Goal: Task Accomplishment & Management: Use online tool/utility

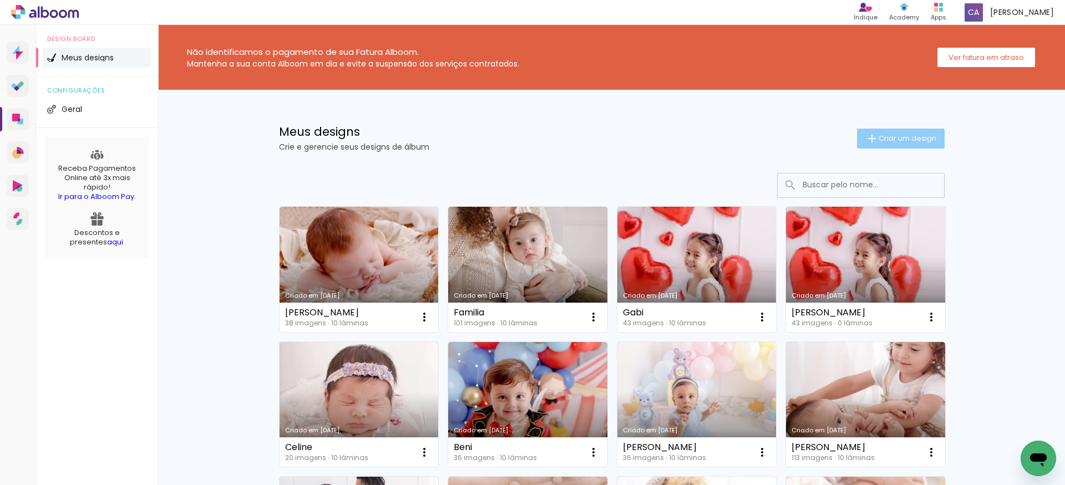
click at [896, 139] on span "Criar um design" at bounding box center [907, 138] width 58 height 7
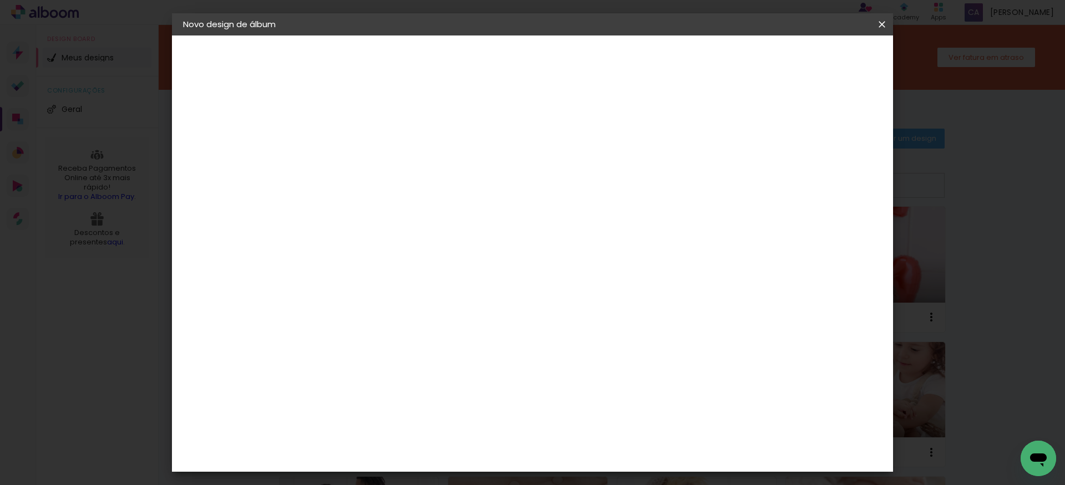
click at [368, 161] on paper-input-container "Título do álbum" at bounding box center [364, 149] width 8 height 28
type input "Theo"
type paper-input "Theo"
click at [0, 0] on slot "Avançar" at bounding box center [0, 0] width 0 height 0
click at [416, 370] on div "AlfaFotoBook" at bounding box center [386, 371] width 59 height 9
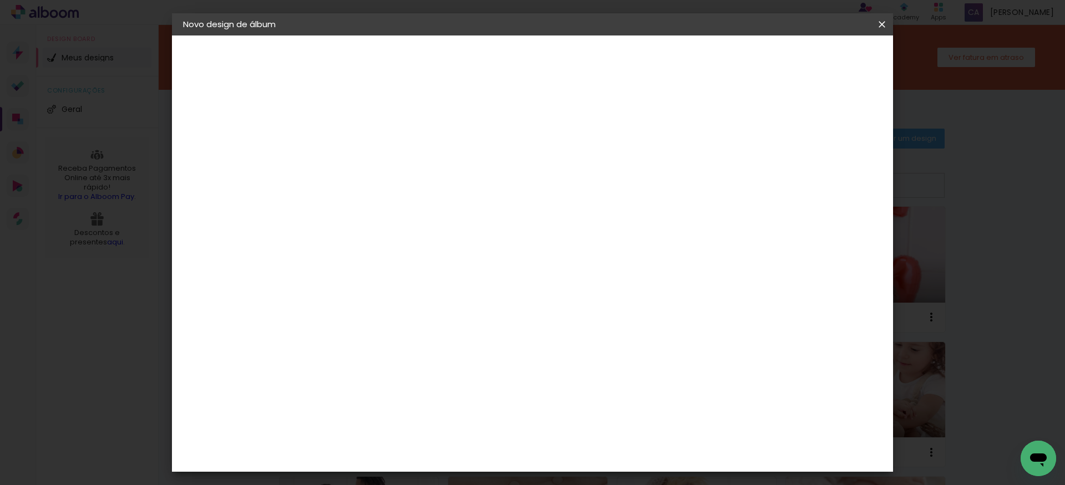
click at [0, 0] on slot "Avançar" at bounding box center [0, 0] width 0 height 0
click at [812, 61] on span "Iniciar design" at bounding box center [787, 59] width 50 height 8
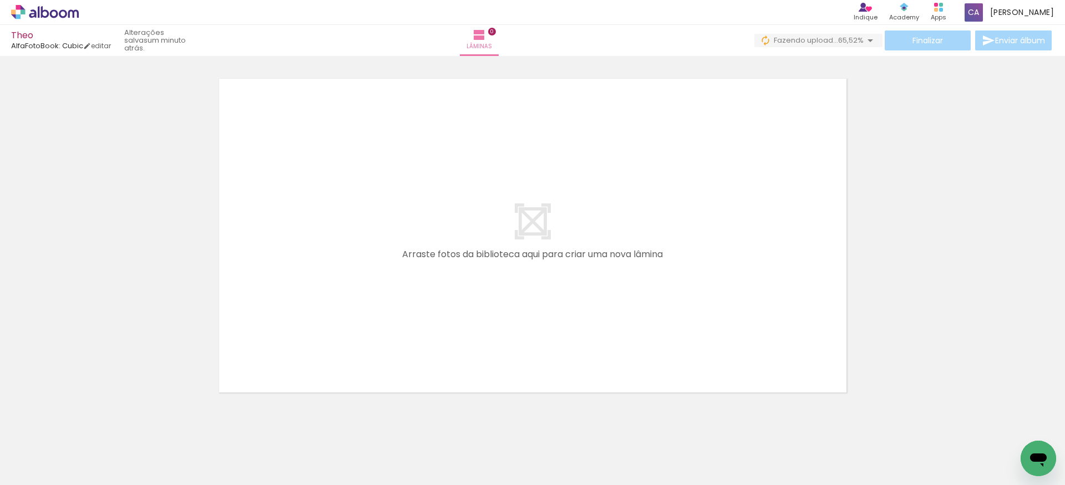
scroll to position [0, 831]
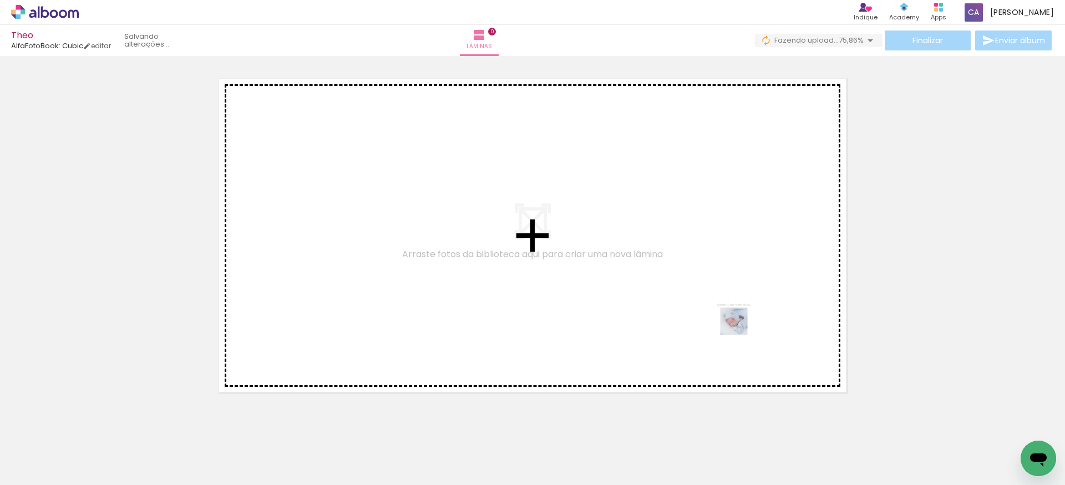
drag, startPoint x: 972, startPoint y: 455, endPoint x: 740, endPoint y: 323, distance: 267.0
click at [740, 323] on quentale-workspace at bounding box center [532, 242] width 1065 height 485
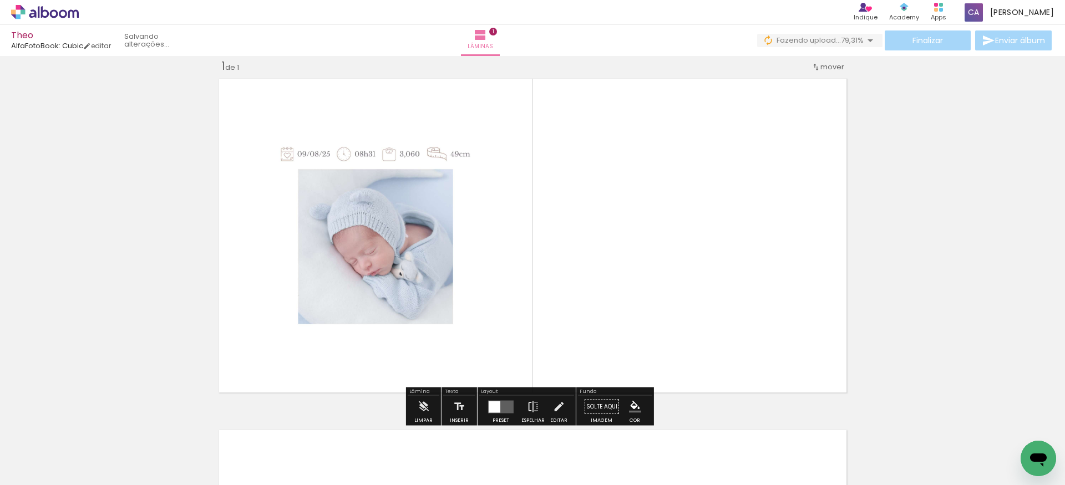
scroll to position [14, 0]
click at [496, 407] on div at bounding box center [495, 407] width 12 height 12
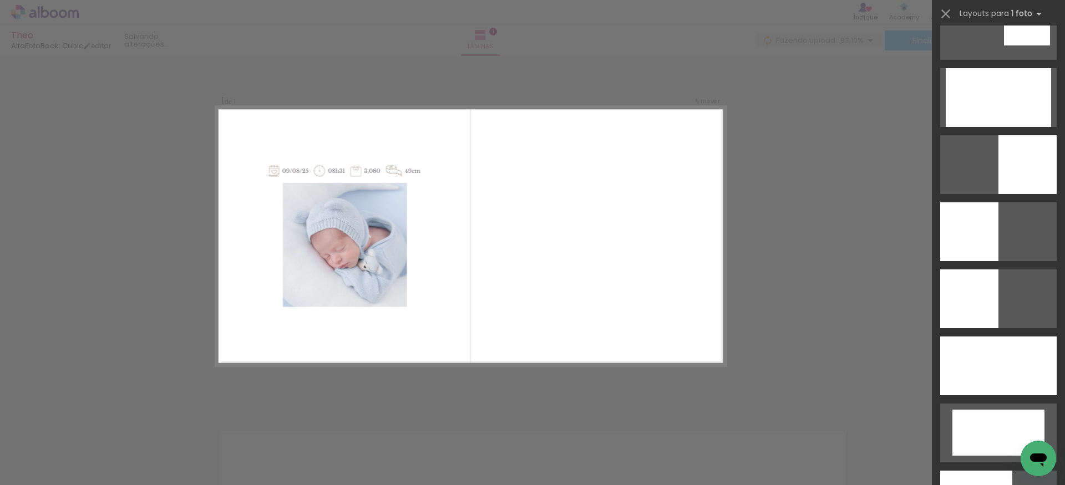
scroll to position [2237, 0]
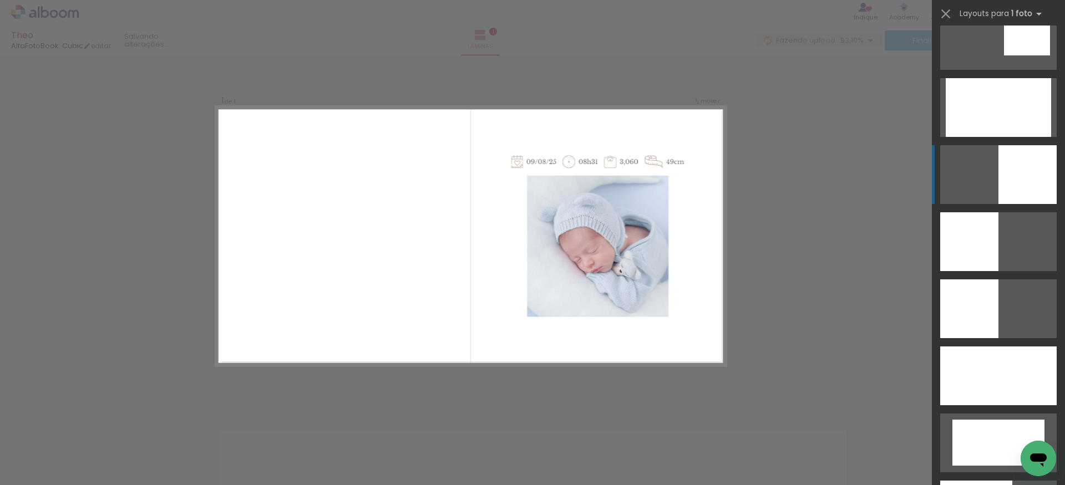
click at [1024, 176] on div at bounding box center [1027, 174] width 58 height 59
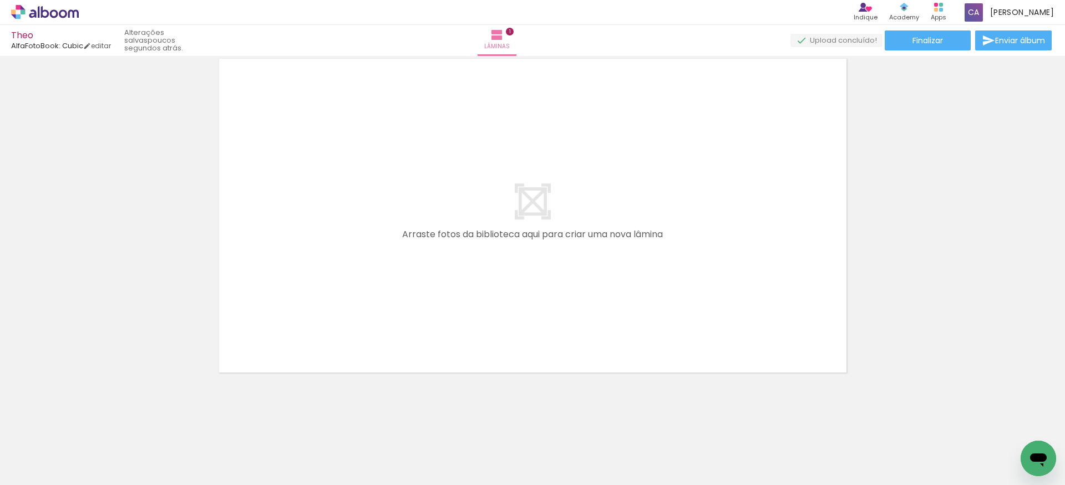
scroll to position [387, 0]
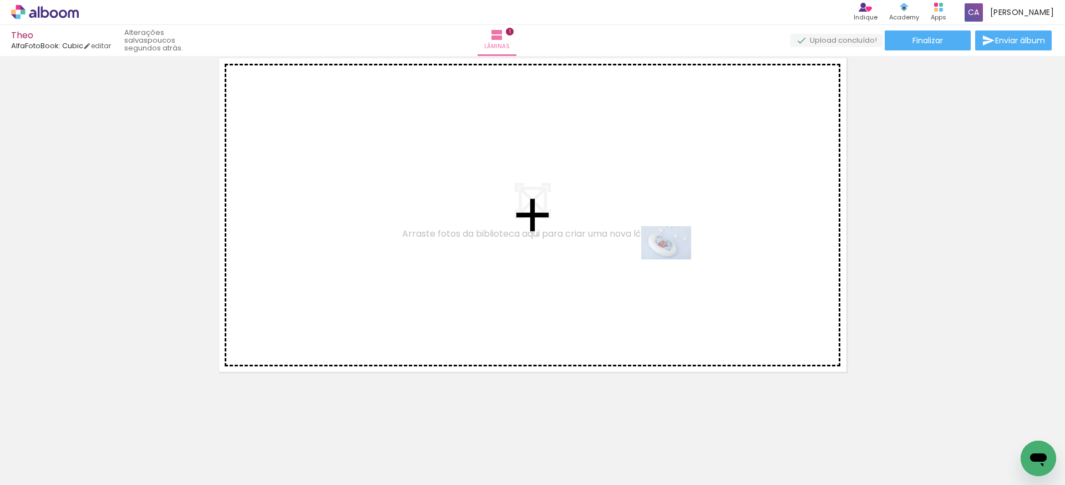
drag, startPoint x: 967, startPoint y: 459, endPoint x: 674, endPoint y: 260, distance: 353.6
click at [674, 260] on quentale-workspace at bounding box center [532, 242] width 1065 height 485
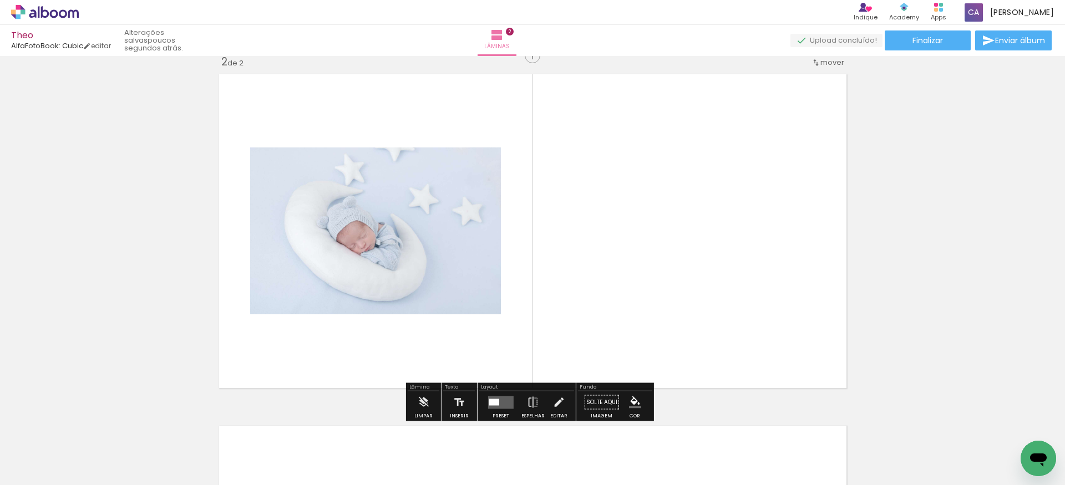
scroll to position [366, 0]
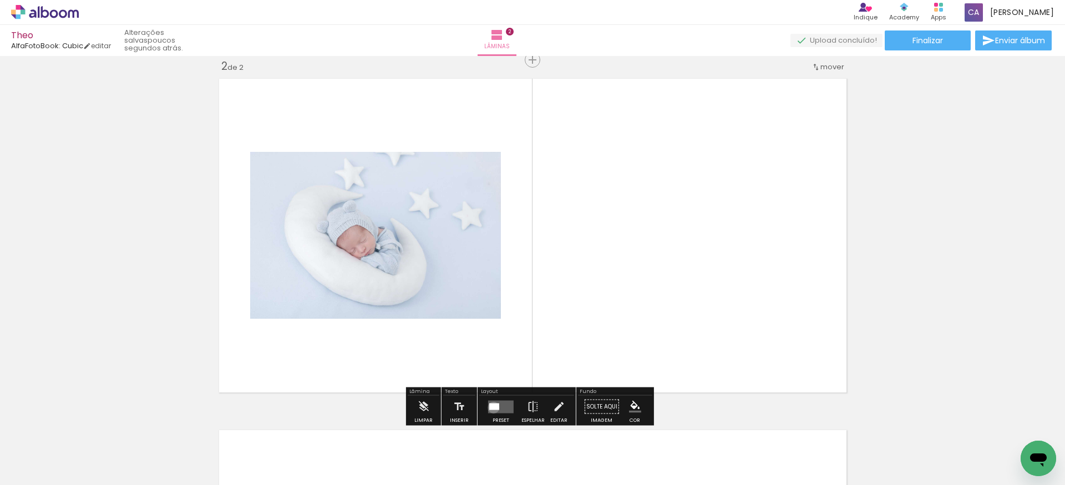
click at [491, 408] on div at bounding box center [494, 406] width 10 height 7
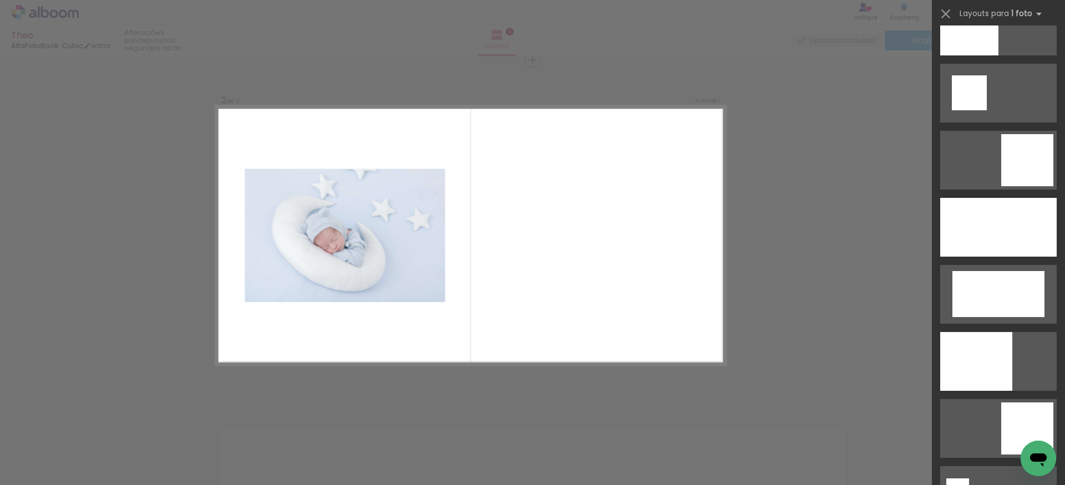
scroll to position [1652, 0]
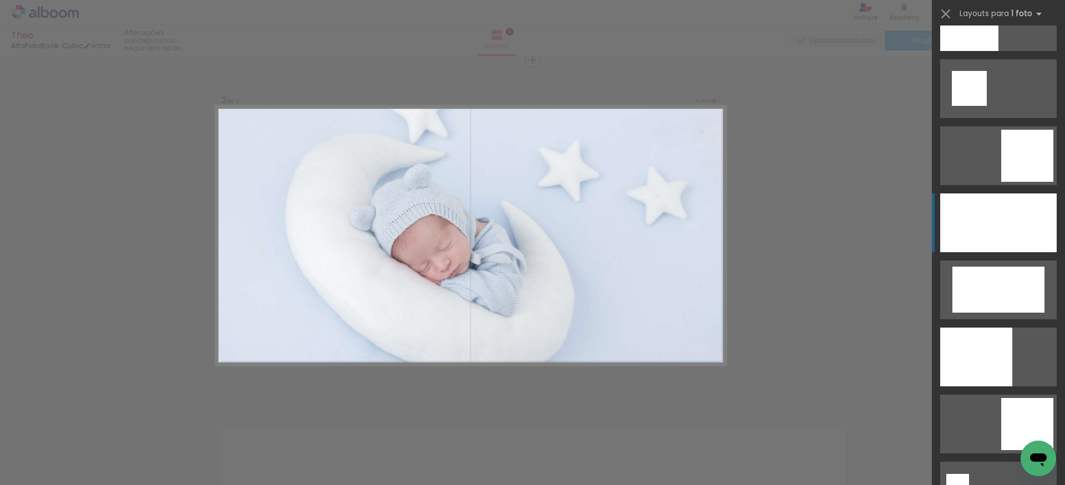
click at [1035, 228] on div at bounding box center [998, 223] width 116 height 59
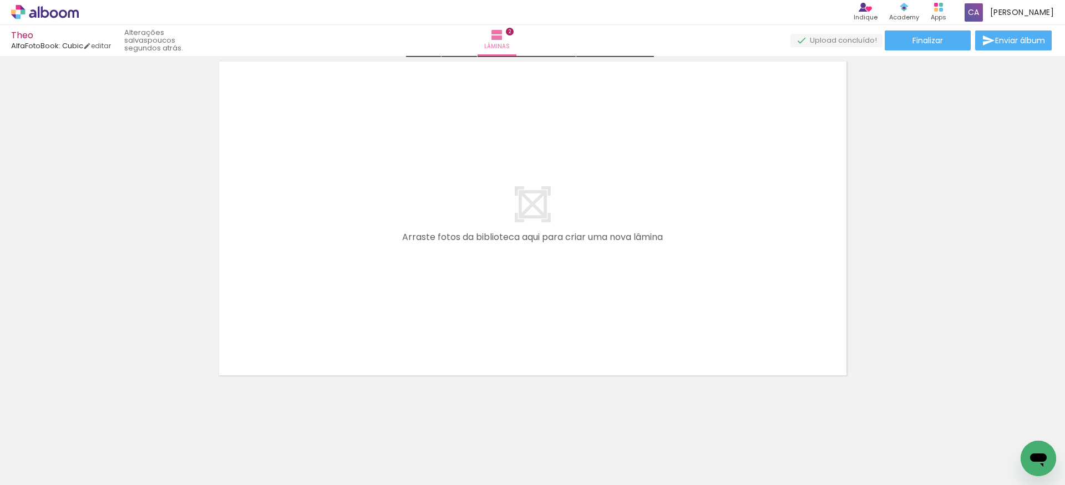
scroll to position [738, 0]
drag, startPoint x: 737, startPoint y: 387, endPoint x: 750, endPoint y: 380, distance: 14.9
click at [669, 259] on quentale-workspace at bounding box center [532, 242] width 1065 height 485
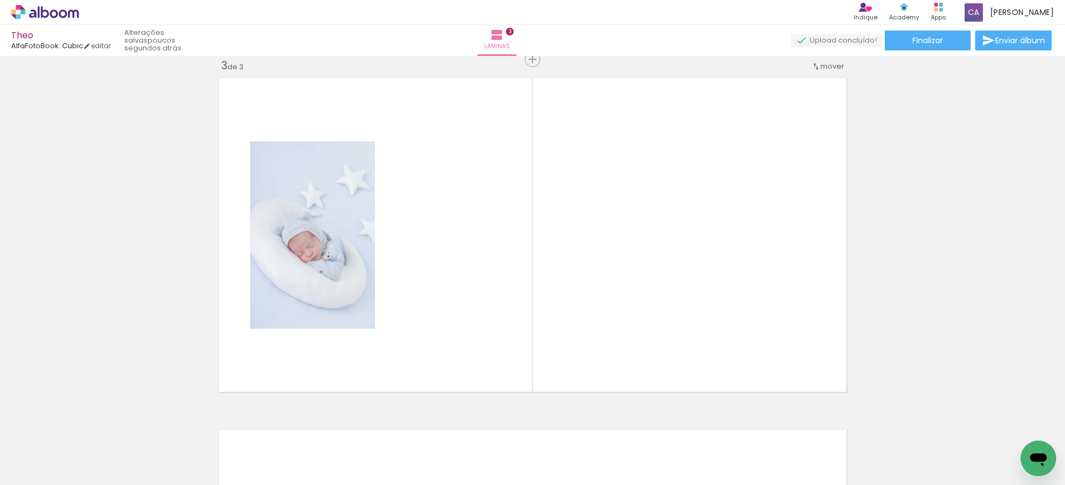
scroll to position [718, 0]
drag, startPoint x: 822, startPoint y: 444, endPoint x: 882, endPoint y: 414, distance: 67.5
click at [759, 300] on quentale-workspace at bounding box center [532, 242] width 1065 height 485
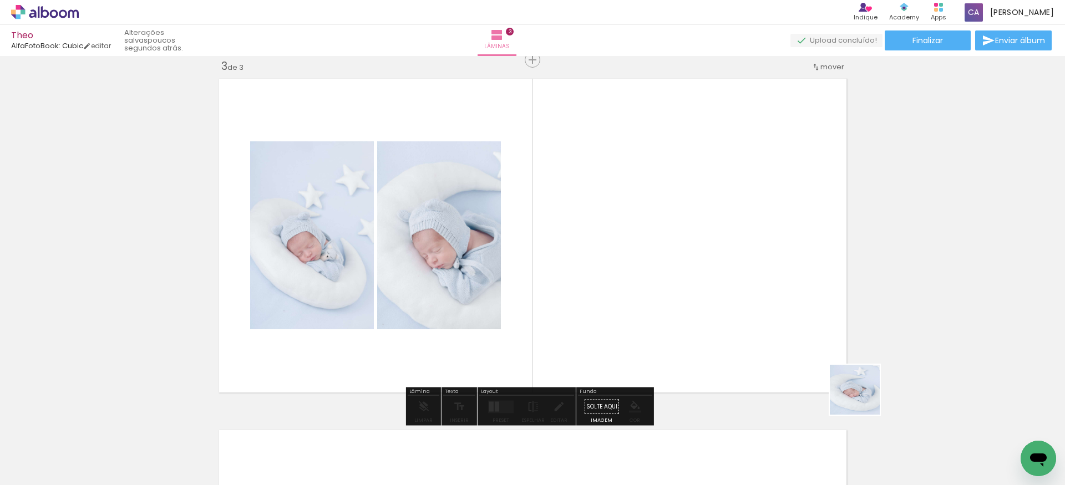
drag, startPoint x: 902, startPoint y: 451, endPoint x: 781, endPoint y: 282, distance: 207.8
click at [781, 282] on quentale-workspace at bounding box center [532, 242] width 1065 height 485
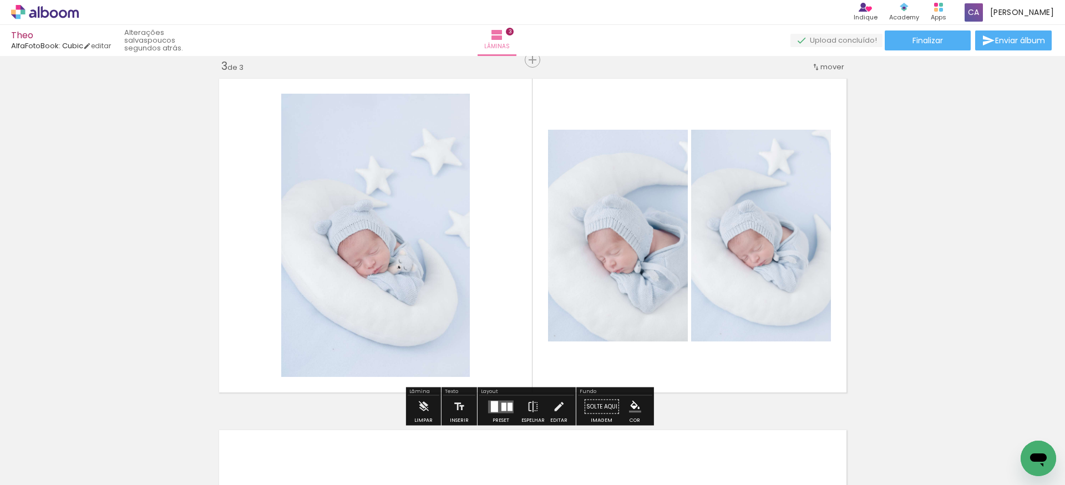
click at [501, 405] on div at bounding box center [503, 407] width 5 height 8
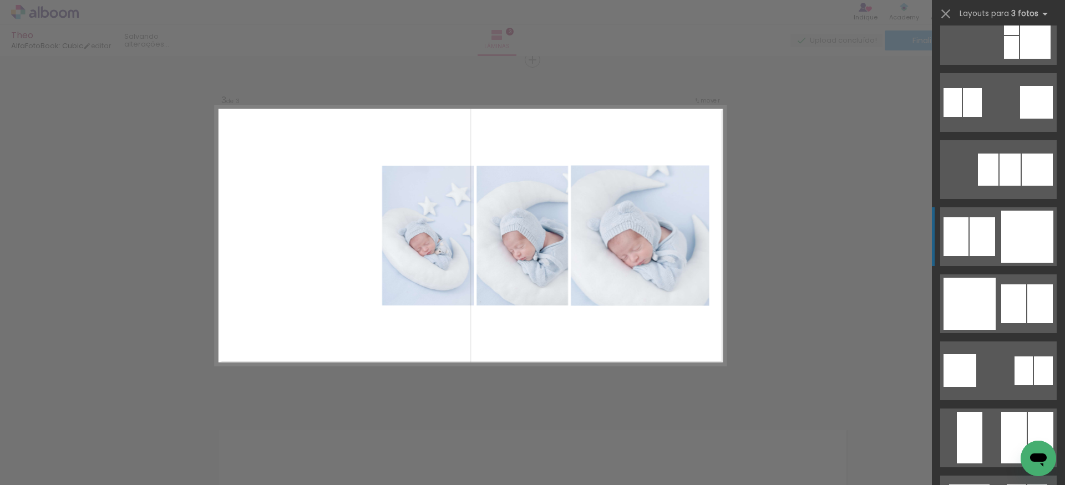
scroll to position [1137, 0]
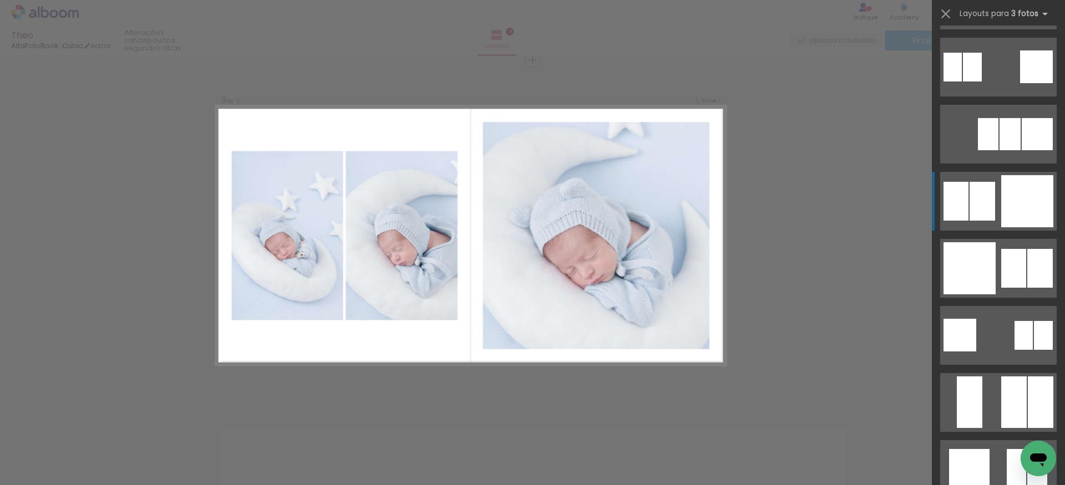
click at [1001, 205] on div at bounding box center [1027, 201] width 52 height 52
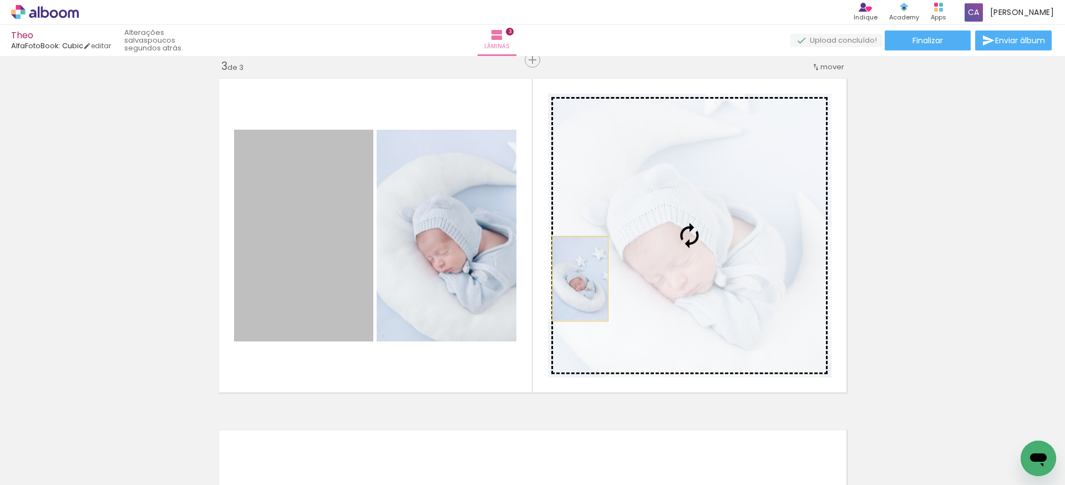
drag, startPoint x: 274, startPoint y: 293, endPoint x: 629, endPoint y: 271, distance: 356.2
click at [0, 0] on slot at bounding box center [0, 0] width 0 height 0
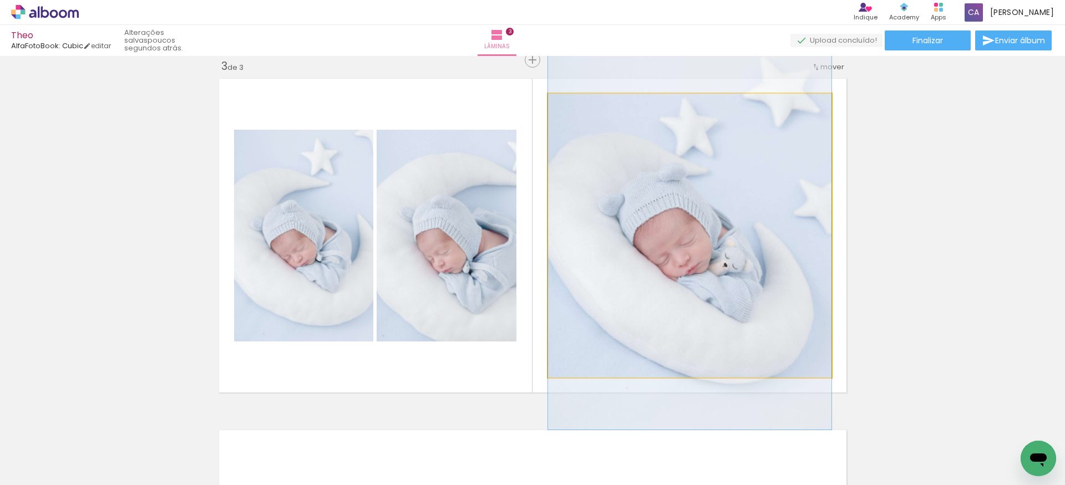
drag, startPoint x: 756, startPoint y: 276, endPoint x: 756, endPoint y: 257, distance: 18.3
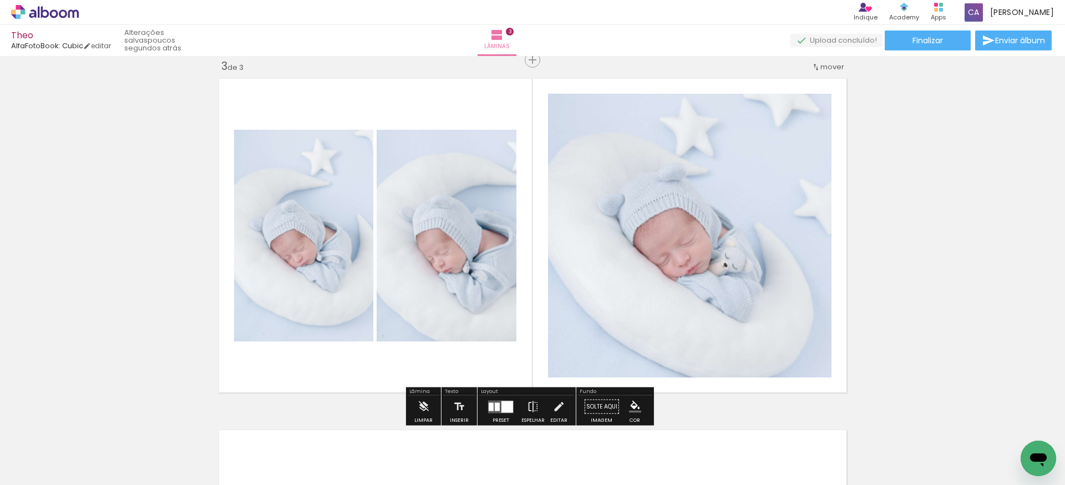
click at [895, 258] on div "Inserir lâmina 1 de 3 Inserir lâmina 2 de 3 Inserir lâmina 3 de 3" at bounding box center [532, 45] width 1065 height 1407
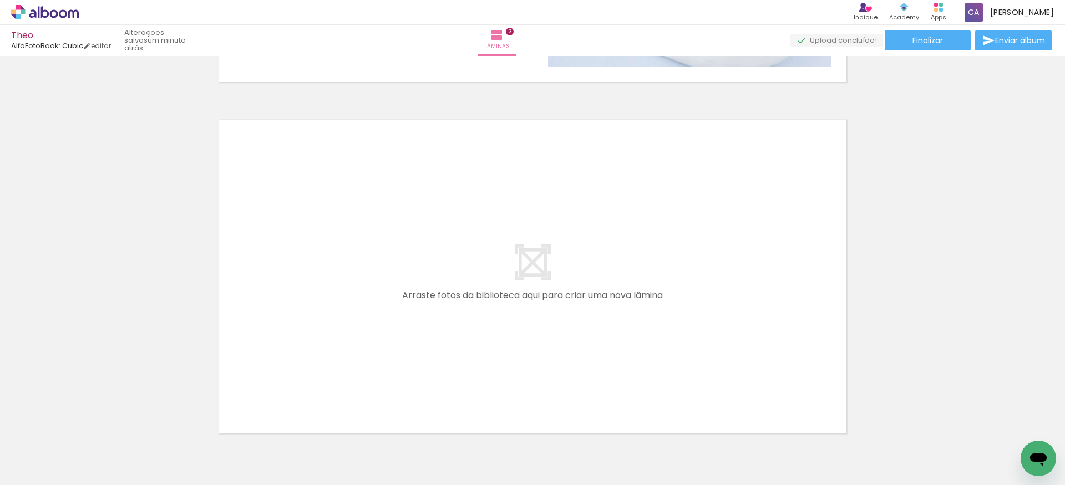
scroll to position [1090, 0]
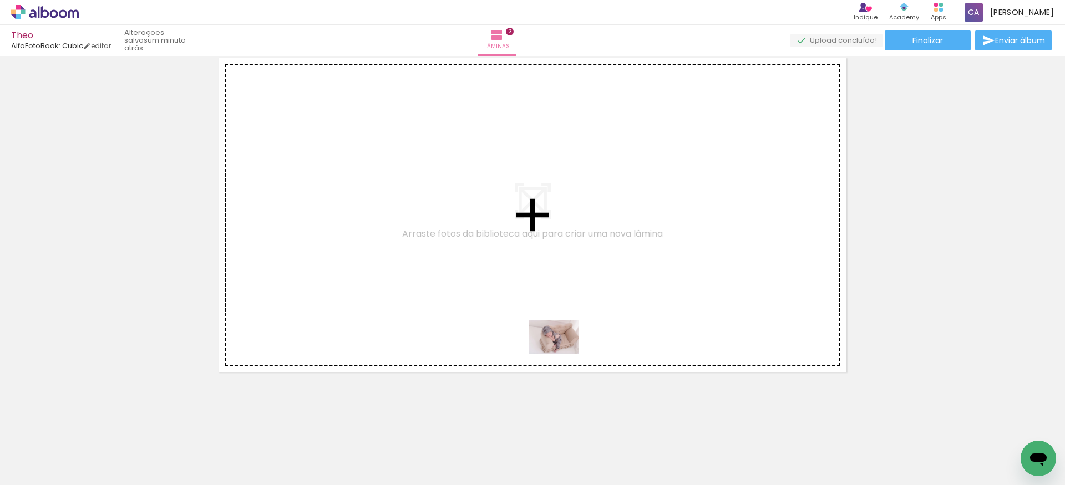
drag, startPoint x: 605, startPoint y: 463, endPoint x: 562, endPoint y: 354, distance: 117.3
click at [562, 354] on quentale-workspace at bounding box center [532, 242] width 1065 height 485
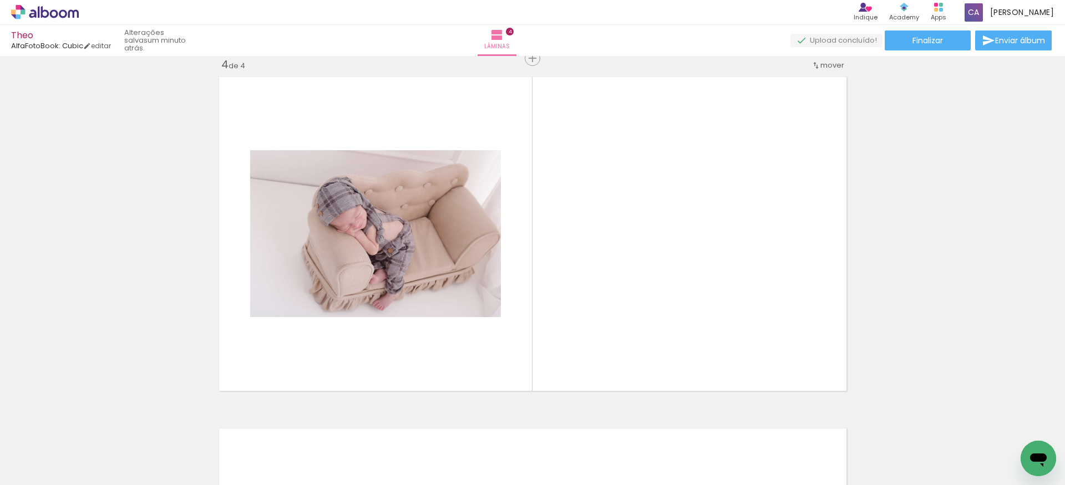
scroll to position [1069, 0]
drag, startPoint x: 652, startPoint y: 446, endPoint x: 702, endPoint y: 428, distance: 53.2
click at [609, 324] on quentale-workspace at bounding box center [532, 242] width 1065 height 485
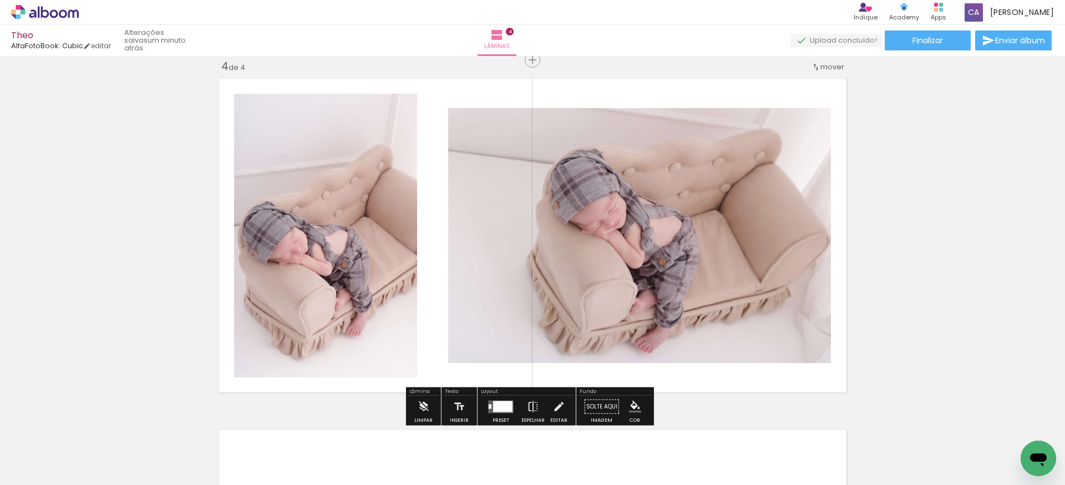
drag, startPoint x: 714, startPoint y: 455, endPoint x: 537, endPoint y: 440, distance: 177.6
click at [658, 323] on quentale-workspace at bounding box center [532, 242] width 1065 height 485
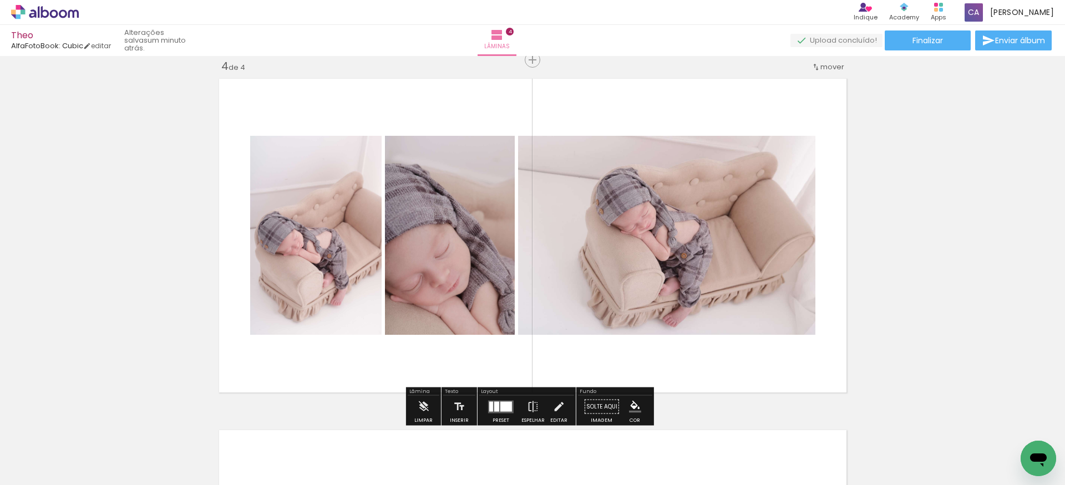
drag, startPoint x: 537, startPoint y: 463, endPoint x: 536, endPoint y: 343, distance: 120.4
click at [532, 337] on quentale-workspace at bounding box center [532, 242] width 1065 height 485
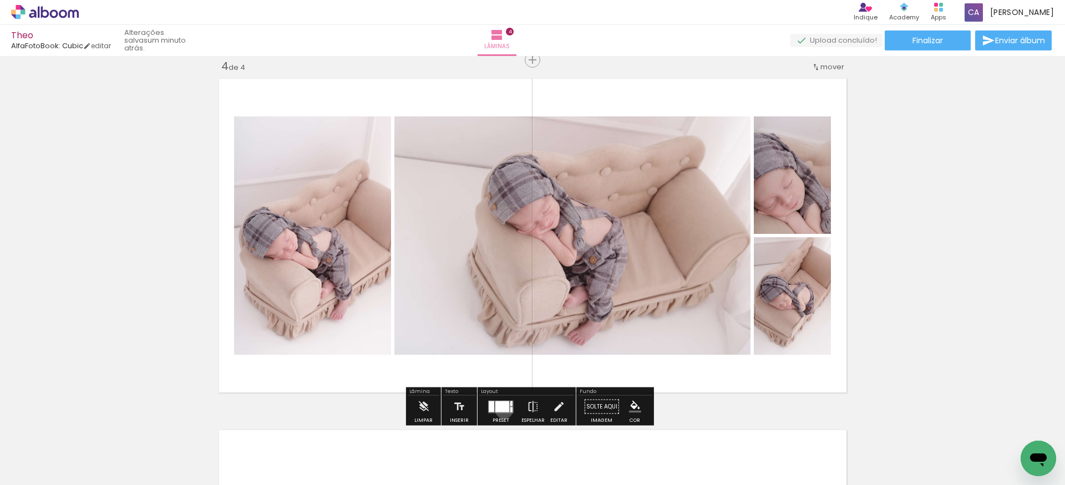
click at [501, 410] on div at bounding box center [502, 406] width 14 height 11
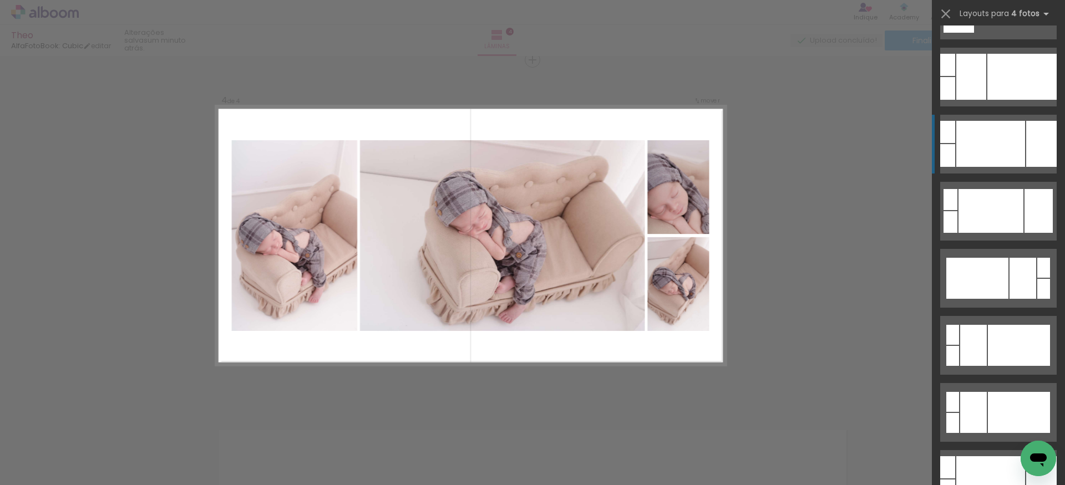
scroll to position [352, 0]
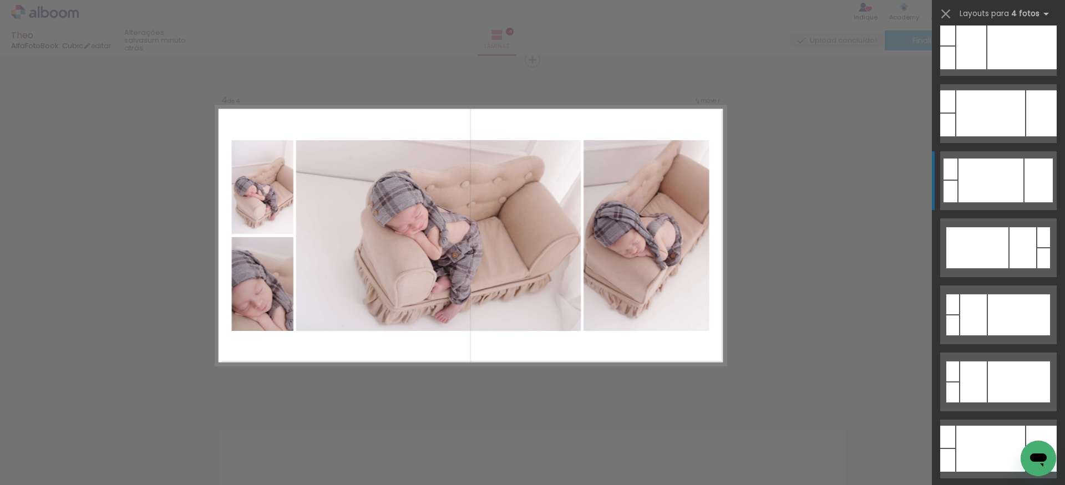
click at [1014, 162] on div at bounding box center [990, 181] width 65 height 44
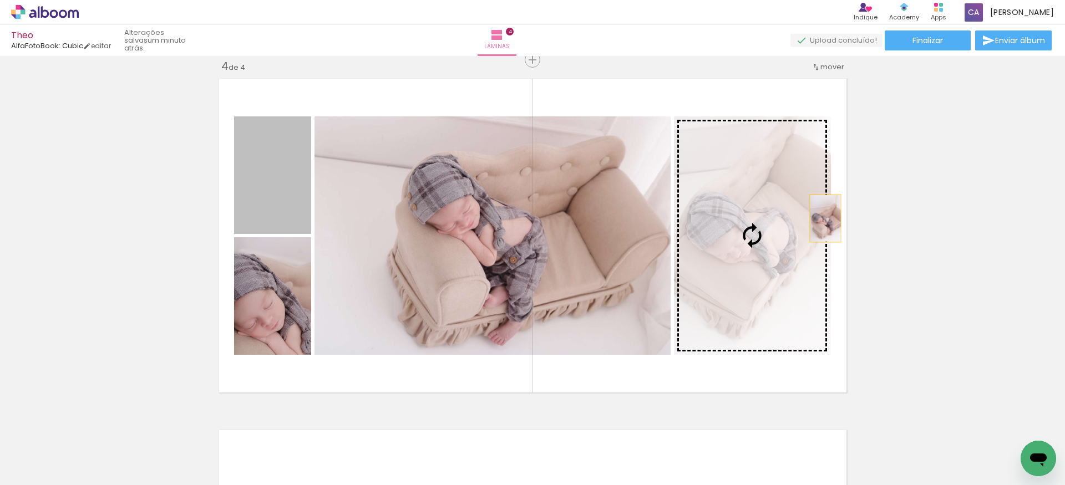
drag, startPoint x: 283, startPoint y: 184, endPoint x: 780, endPoint y: 217, distance: 498.1
click at [0, 0] on slot at bounding box center [0, 0] width 0 height 0
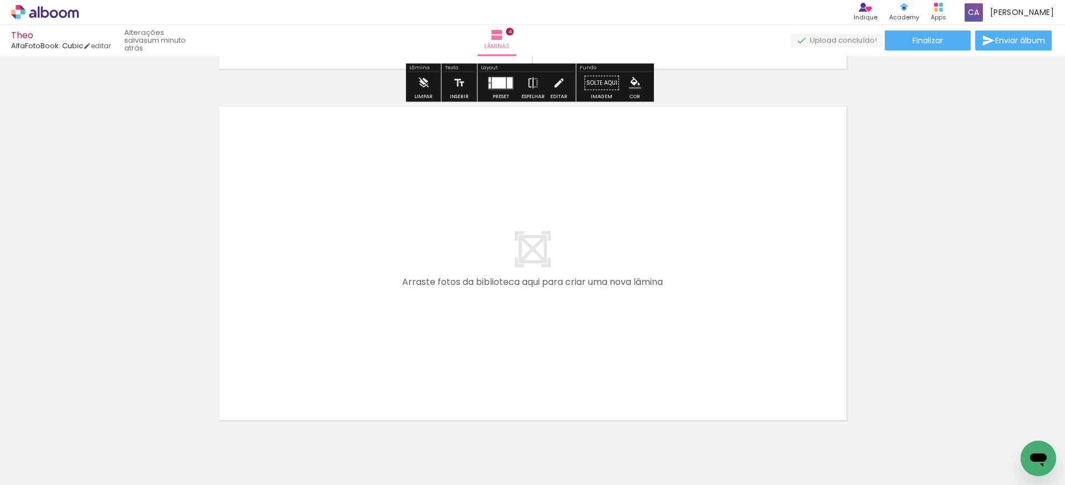
scroll to position [1441, 0]
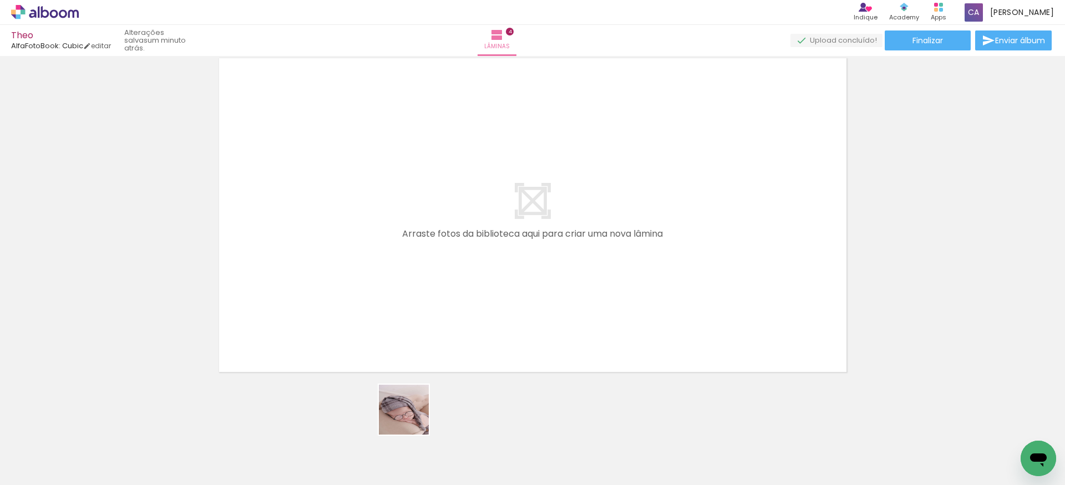
drag, startPoint x: 409, startPoint y: 446, endPoint x: 362, endPoint y: 432, distance: 49.1
click at [409, 307] on quentale-workspace at bounding box center [532, 242] width 1065 height 485
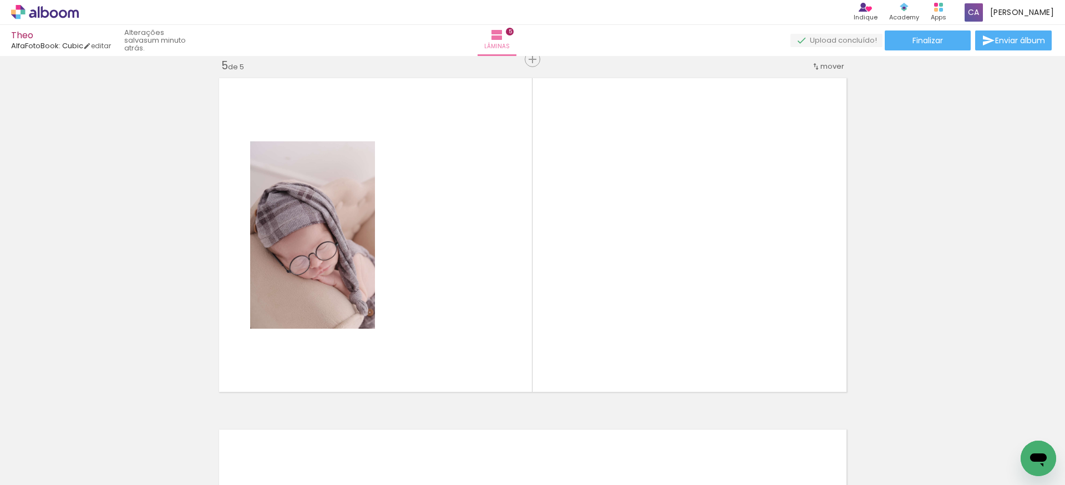
scroll to position [1421, 0]
drag, startPoint x: 347, startPoint y: 454, endPoint x: 472, endPoint y: 460, distance: 125.0
click at [425, 309] on quentale-workspace at bounding box center [532, 242] width 1065 height 485
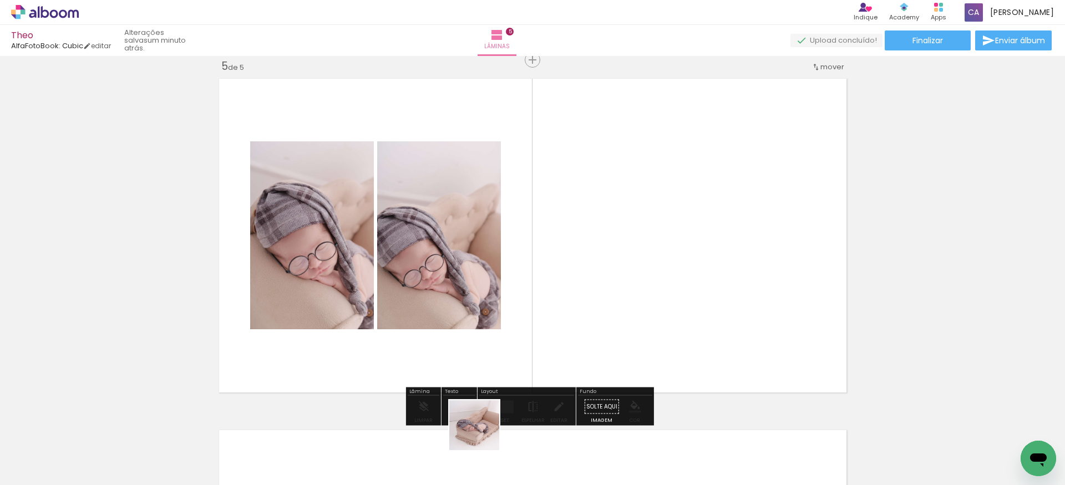
drag, startPoint x: 471, startPoint y: 464, endPoint x: 533, endPoint y: 309, distance: 166.5
click at [535, 306] on quentale-workspace at bounding box center [532, 242] width 1065 height 485
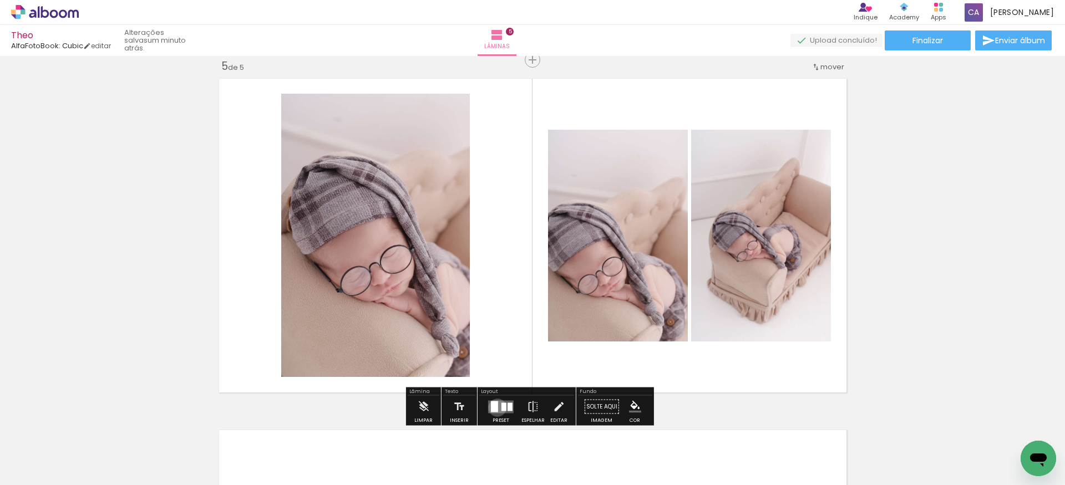
click at [495, 408] on div at bounding box center [494, 406] width 7 height 11
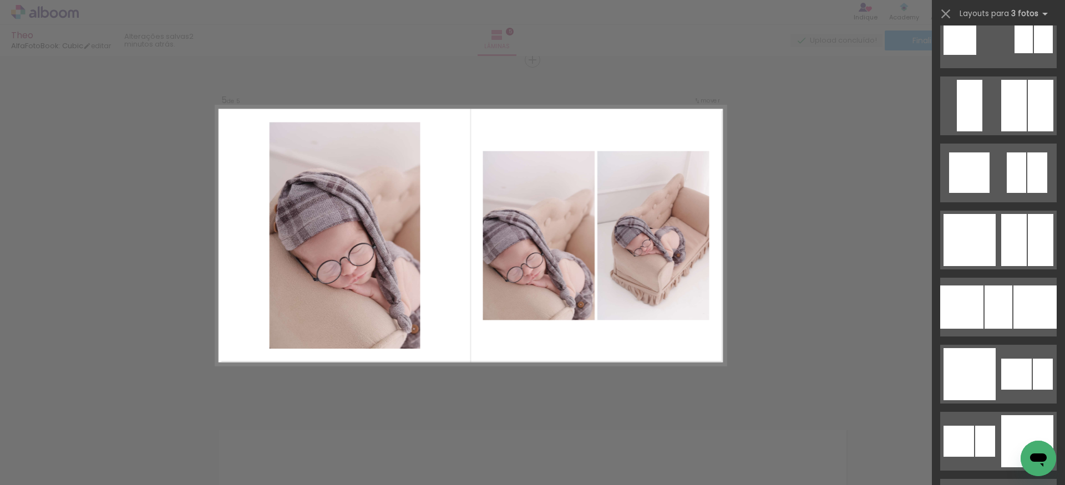
scroll to position [1451, 0]
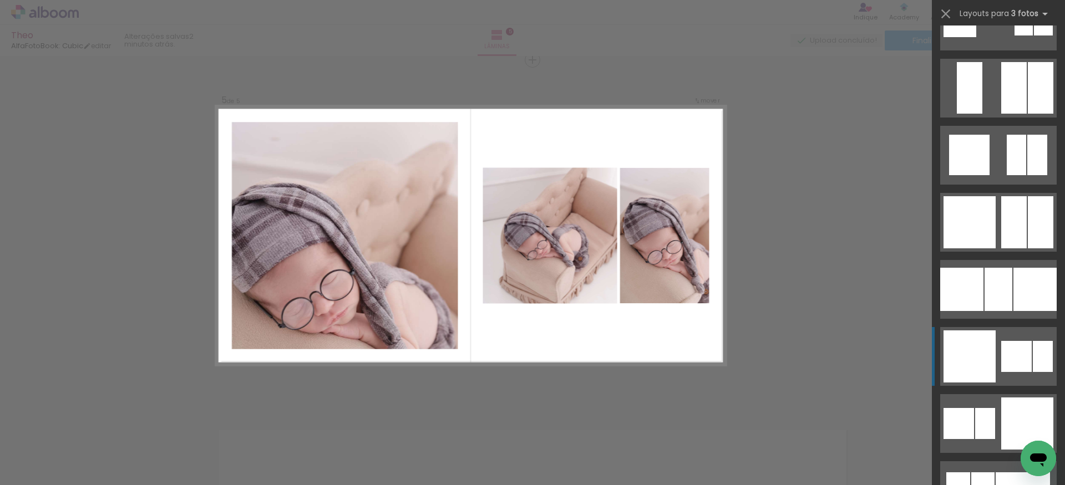
click at [1021, 352] on div at bounding box center [1016, 356] width 31 height 31
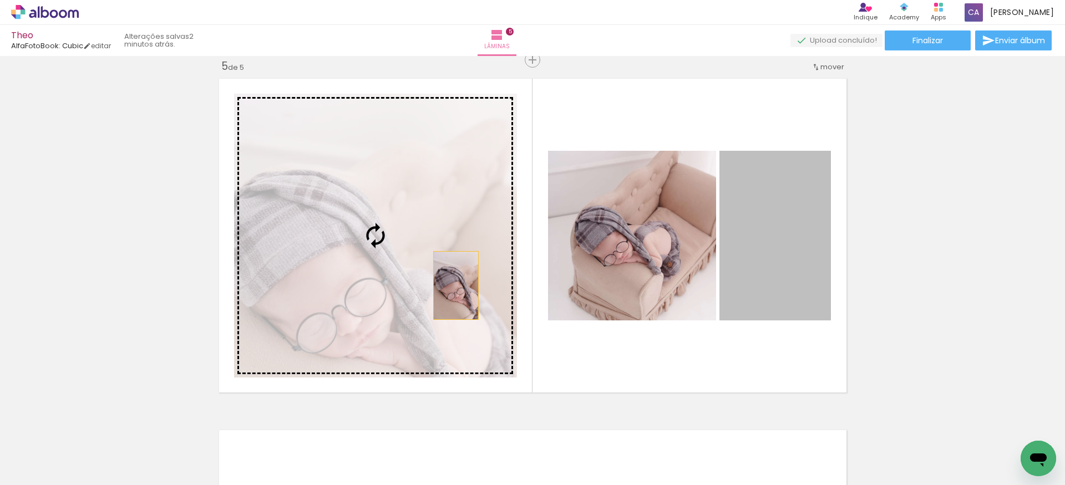
drag, startPoint x: 758, startPoint y: 282, endPoint x: 393, endPoint y: 276, distance: 365.0
click at [0, 0] on slot at bounding box center [0, 0] width 0 height 0
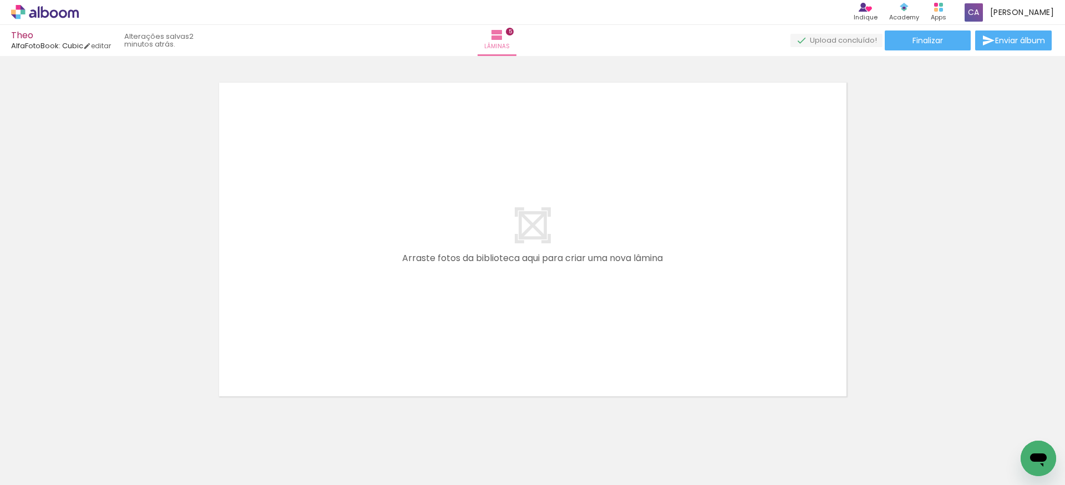
scroll to position [0, 470]
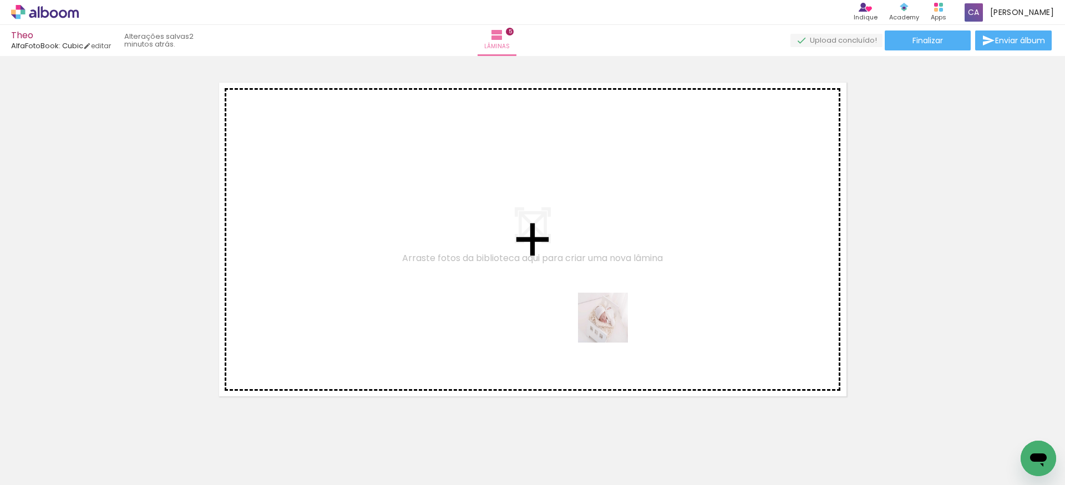
drag, startPoint x: 649, startPoint y: 455, endPoint x: 606, endPoint y: 317, distance: 144.7
click at [606, 317] on quentale-workspace at bounding box center [532, 242] width 1065 height 485
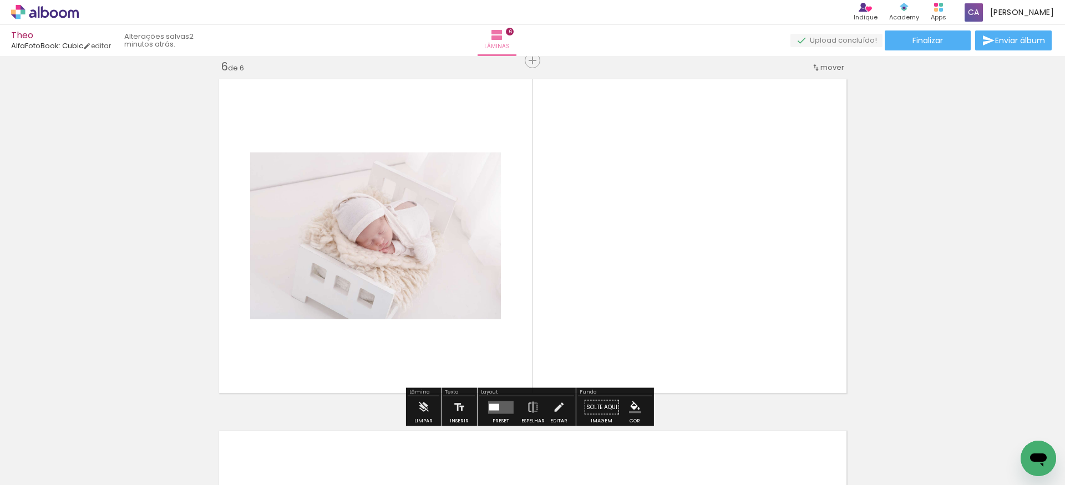
scroll to position [1772, 0]
click at [494, 405] on div at bounding box center [494, 406] width 10 height 7
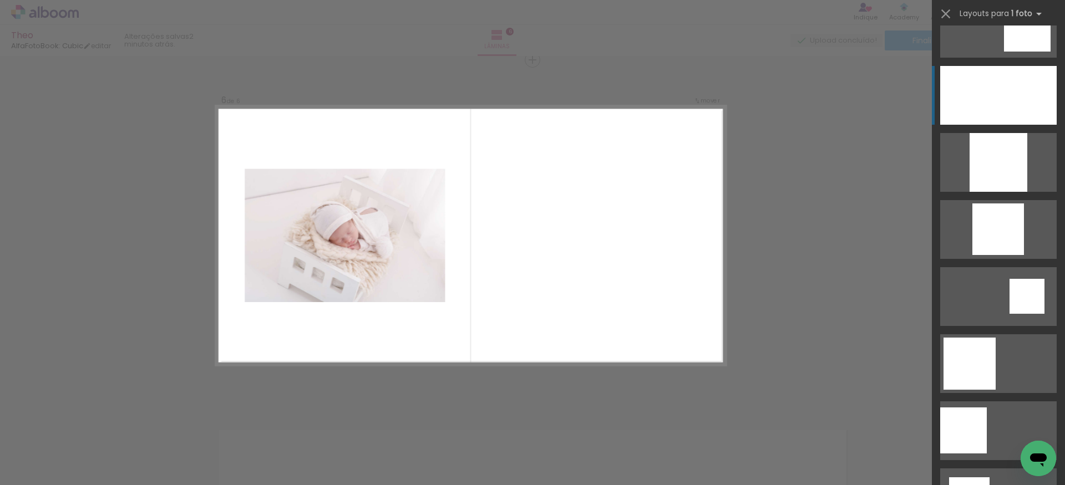
scroll to position [1161, 0]
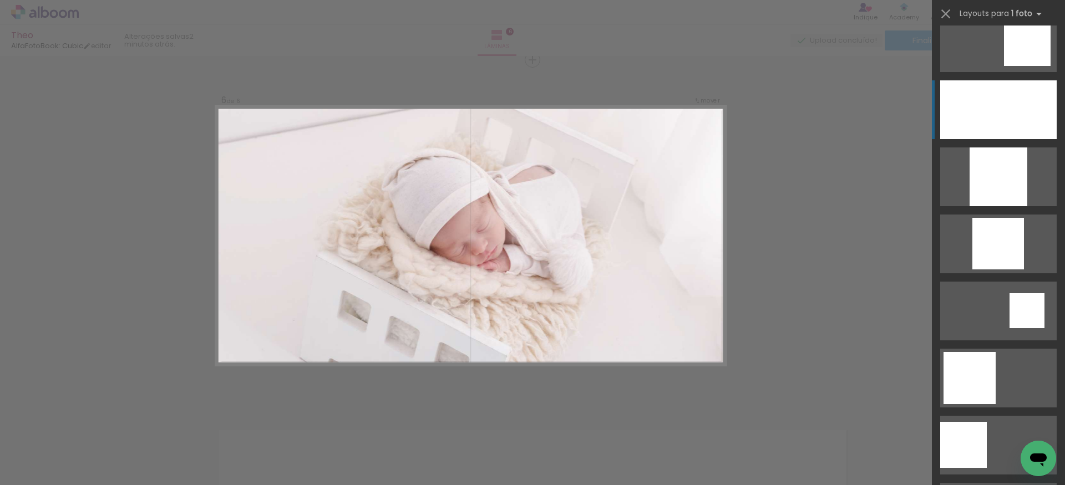
click at [1004, 108] on div at bounding box center [998, 109] width 116 height 59
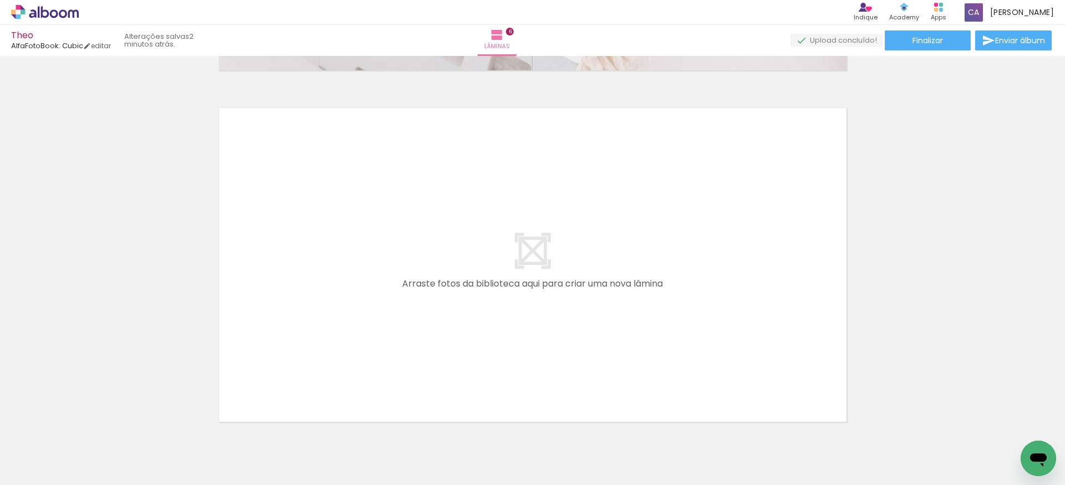
scroll to position [2145, 0]
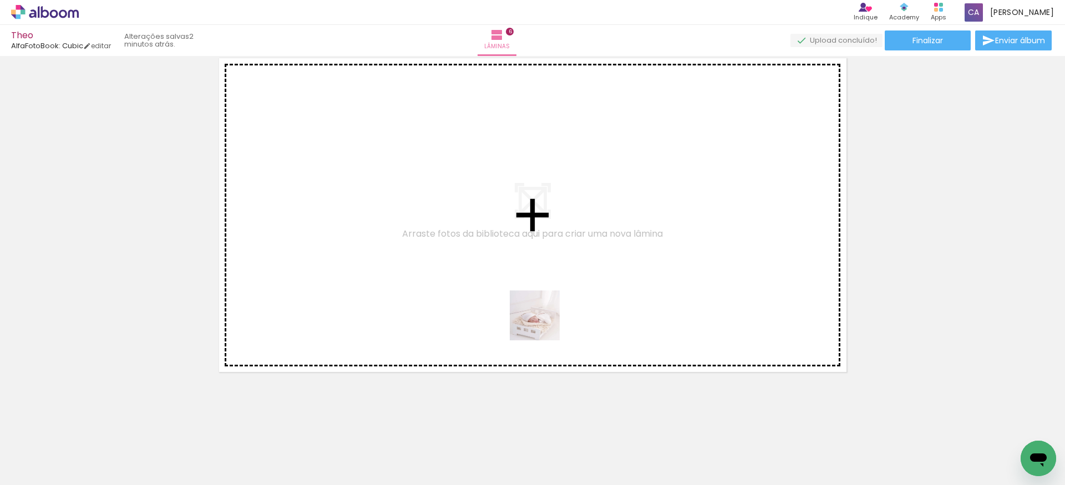
drag, startPoint x: 581, startPoint y: 458, endPoint x: 550, endPoint y: 420, distance: 48.9
click at [537, 306] on quentale-workspace at bounding box center [532, 242] width 1065 height 485
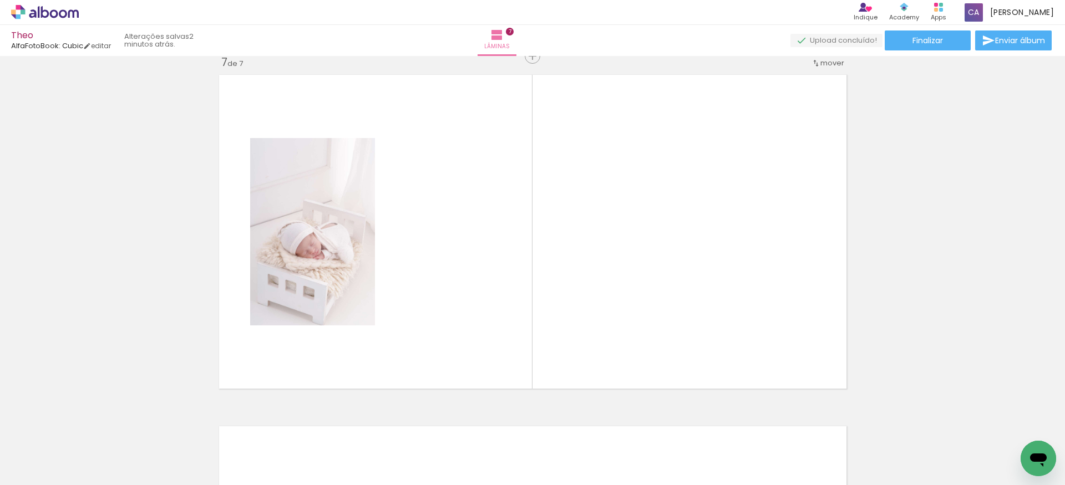
scroll to position [2124, 0]
drag, startPoint x: 518, startPoint y: 454, endPoint x: 498, endPoint y: 336, distance: 119.8
click at [498, 322] on quentale-workspace at bounding box center [532, 242] width 1065 height 485
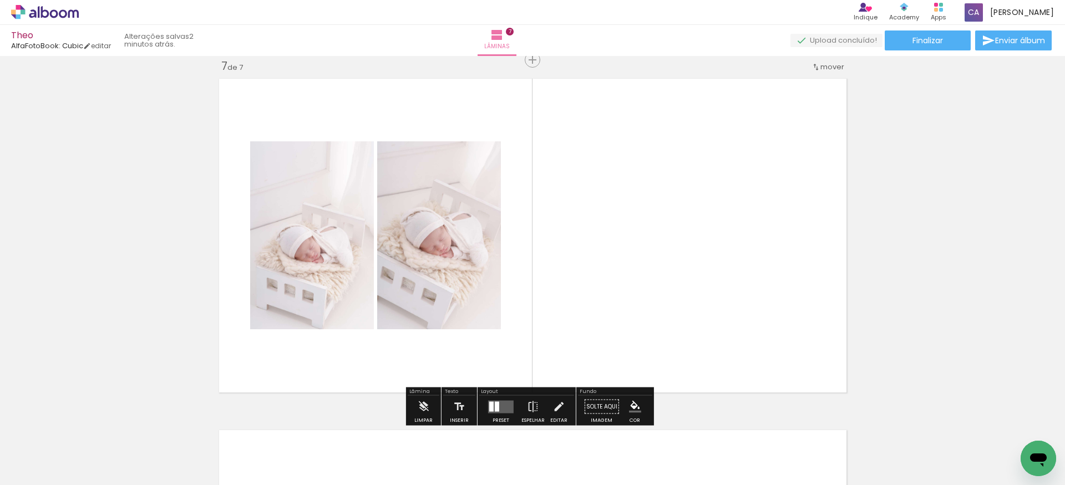
drag, startPoint x: 458, startPoint y: 461, endPoint x: 506, endPoint y: 305, distance: 163.1
click at [501, 309] on quentale-workspace at bounding box center [532, 242] width 1065 height 485
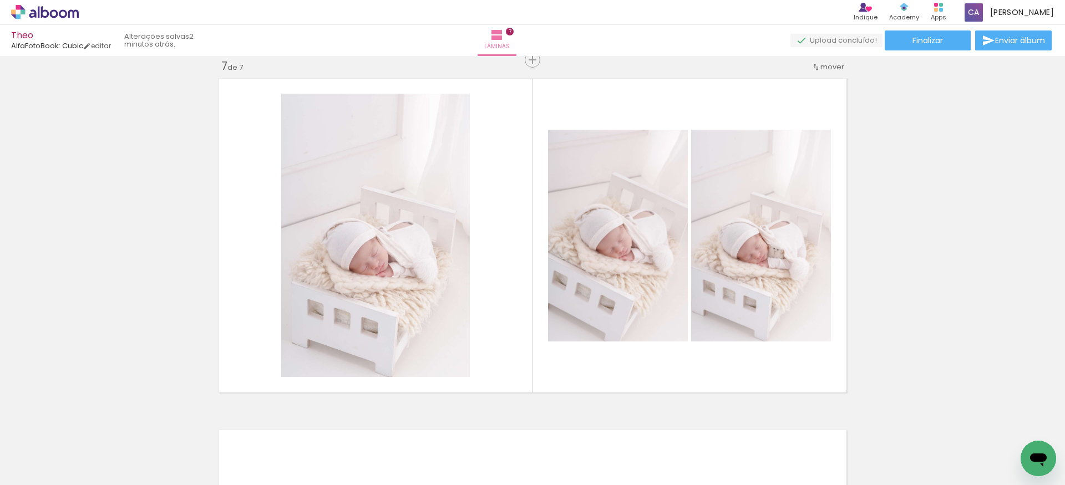
scroll to position [0, 252]
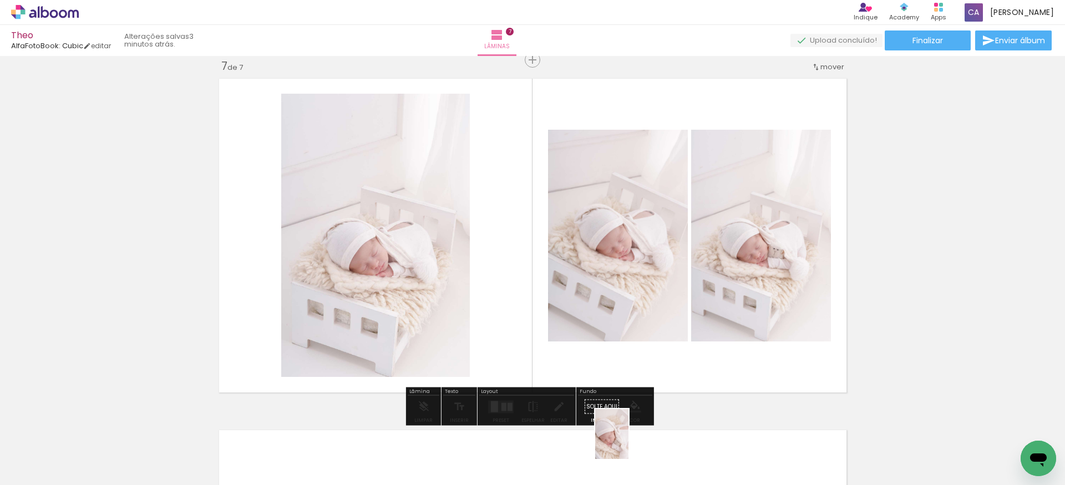
drag, startPoint x: 614, startPoint y: 468, endPoint x: 628, endPoint y: 443, distance: 28.8
click at [622, 443] on div at bounding box center [604, 447] width 37 height 55
click at [495, 407] on div at bounding box center [494, 406] width 7 height 11
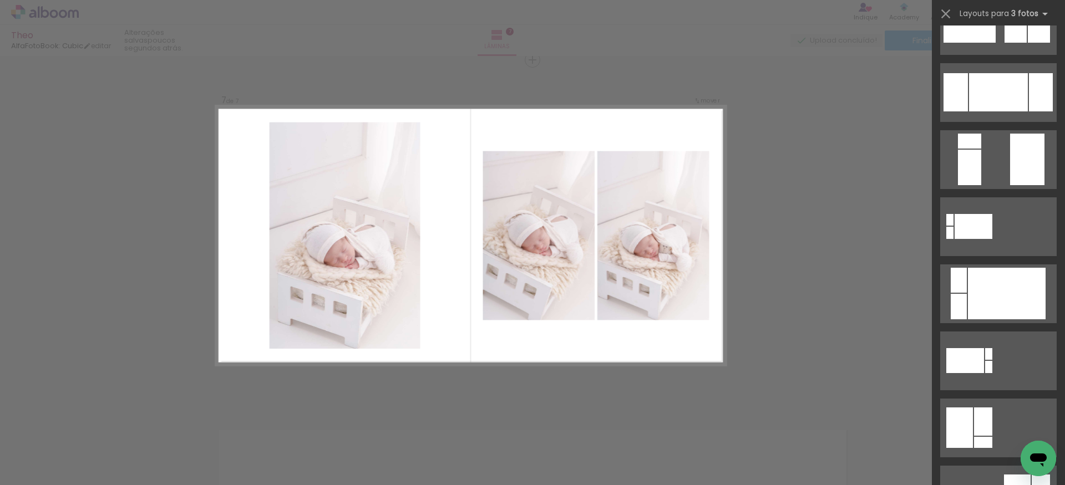
scroll to position [2203, 0]
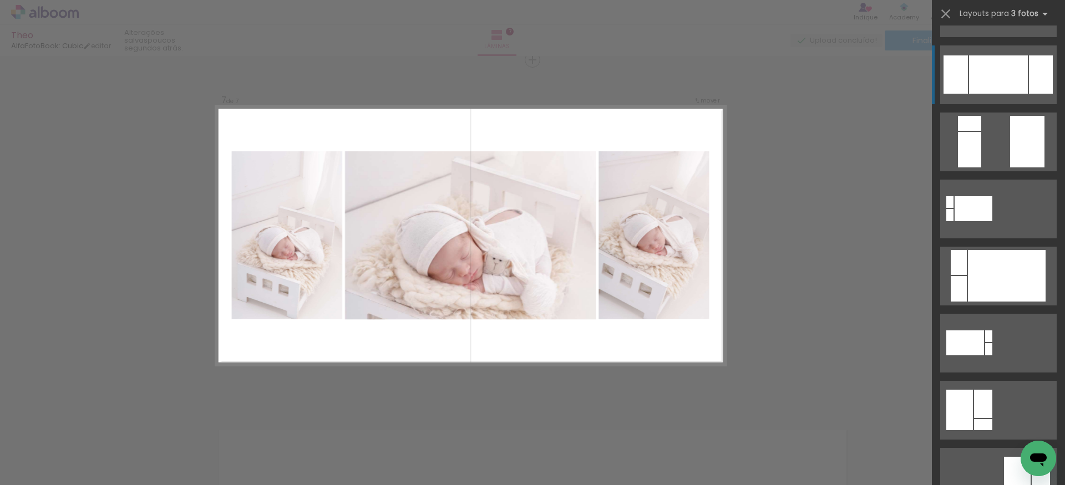
click at [1029, 78] on div at bounding box center [1041, 74] width 24 height 38
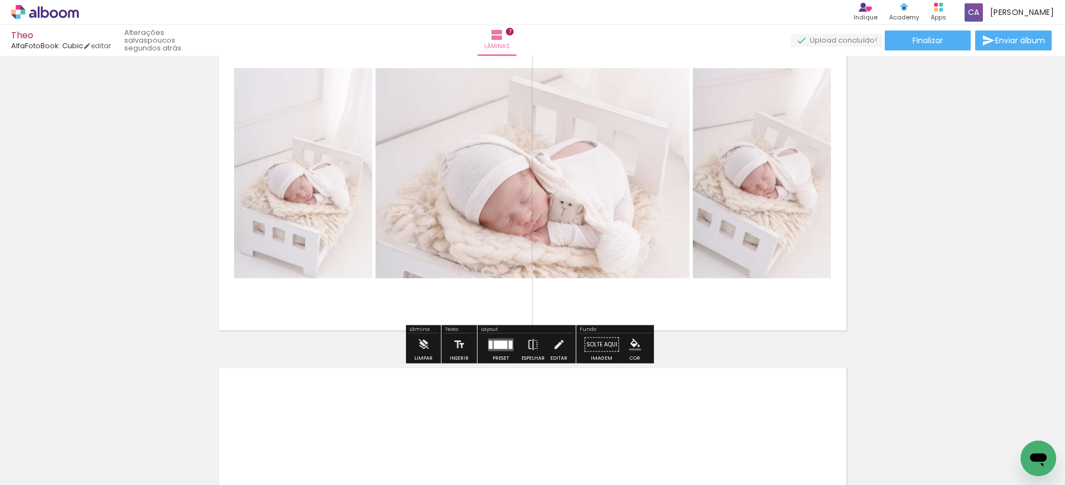
scroll to position [2496, 0]
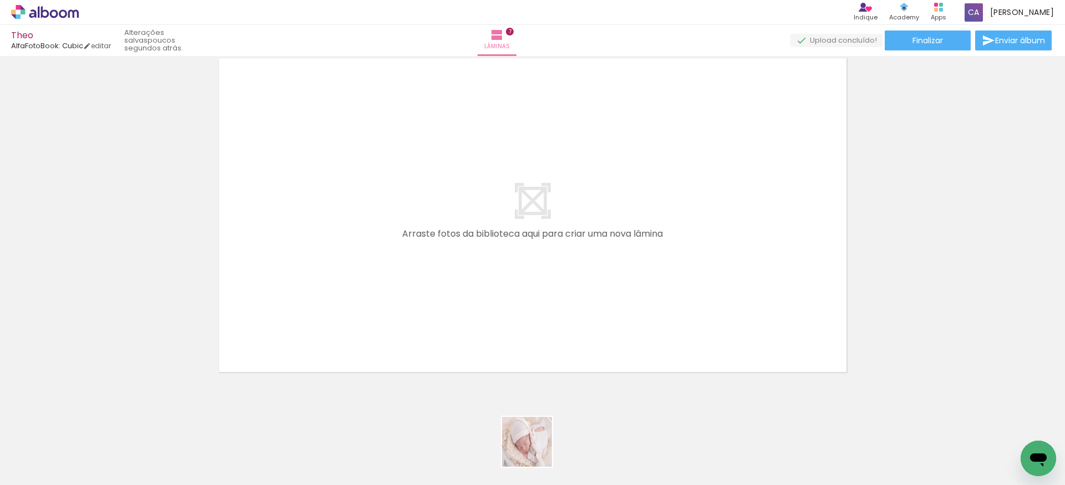
drag, startPoint x: 540, startPoint y: 459, endPoint x: 605, endPoint y: 453, distance: 65.2
click at [490, 343] on quentale-workspace at bounding box center [532, 242] width 1065 height 485
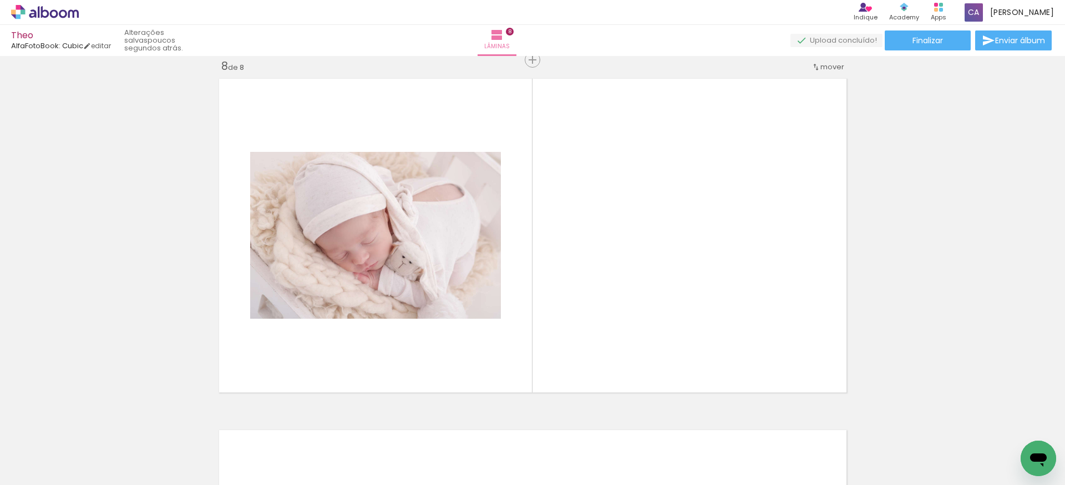
scroll to position [2476, 0]
drag, startPoint x: 592, startPoint y: 393, endPoint x: 579, endPoint y: 342, distance: 52.7
click at [583, 339] on quentale-workspace at bounding box center [532, 242] width 1065 height 485
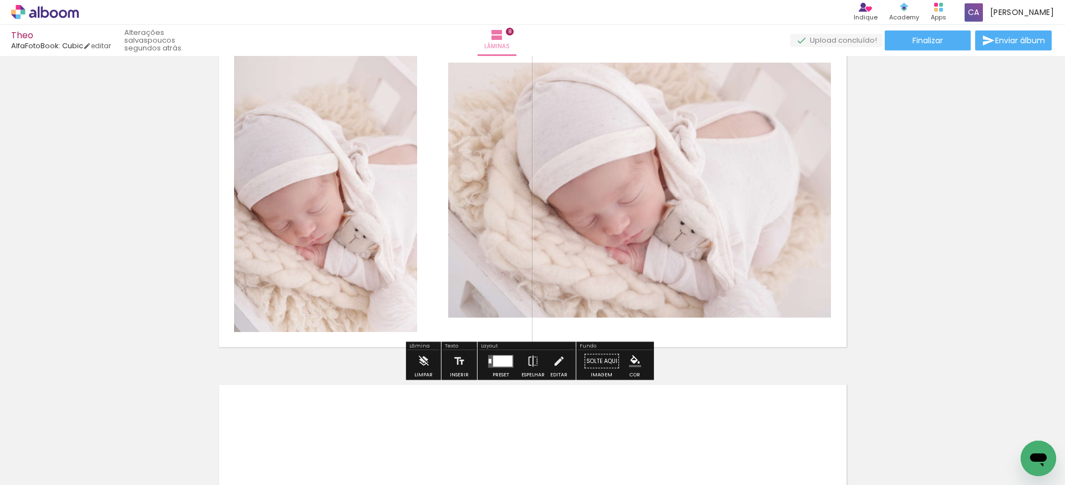
scroll to position [2496, 0]
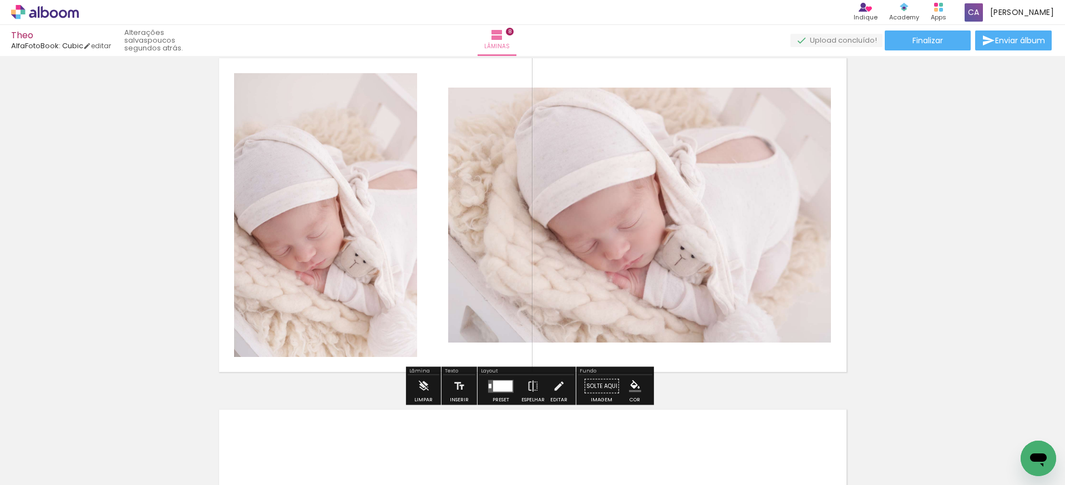
click at [501, 387] on div at bounding box center [502, 385] width 19 height 11
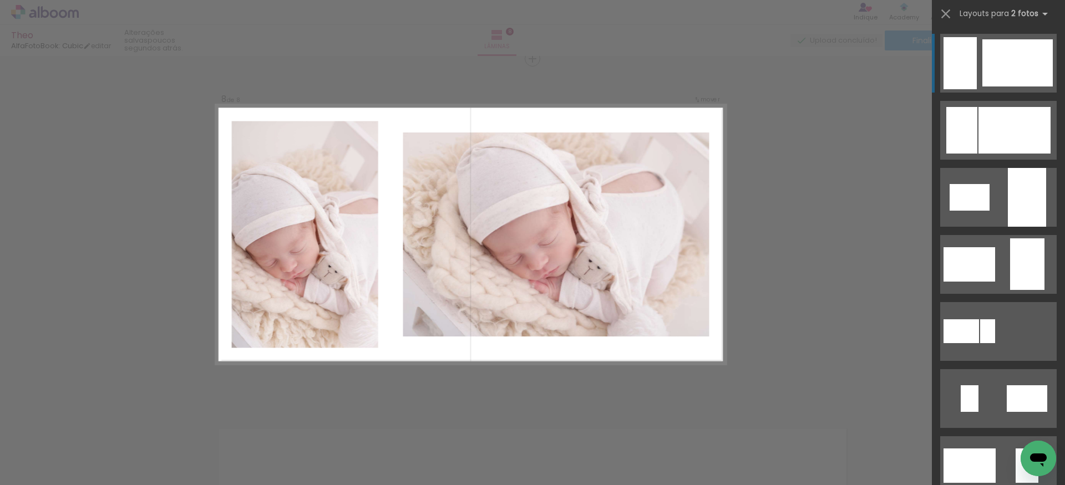
scroll to position [2476, 0]
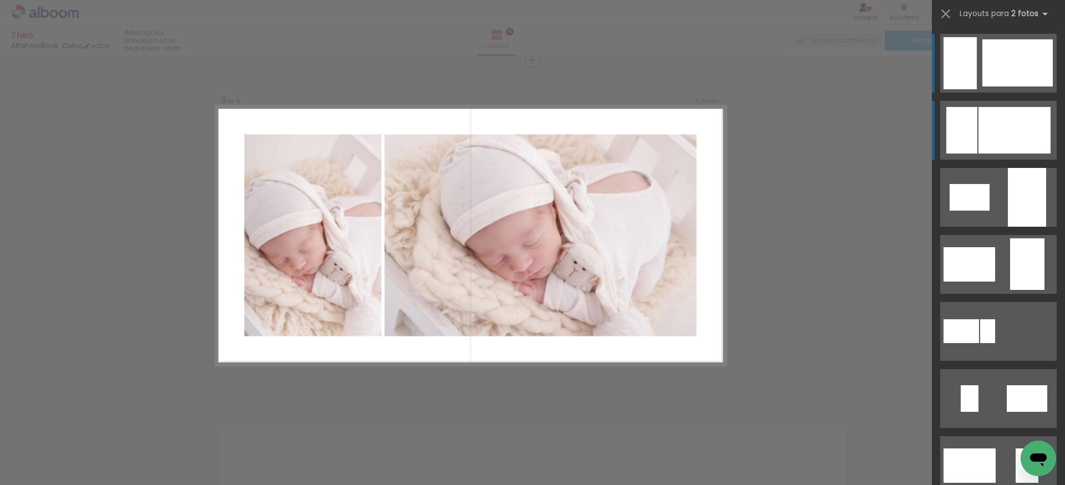
click at [1022, 135] on div at bounding box center [1014, 130] width 72 height 47
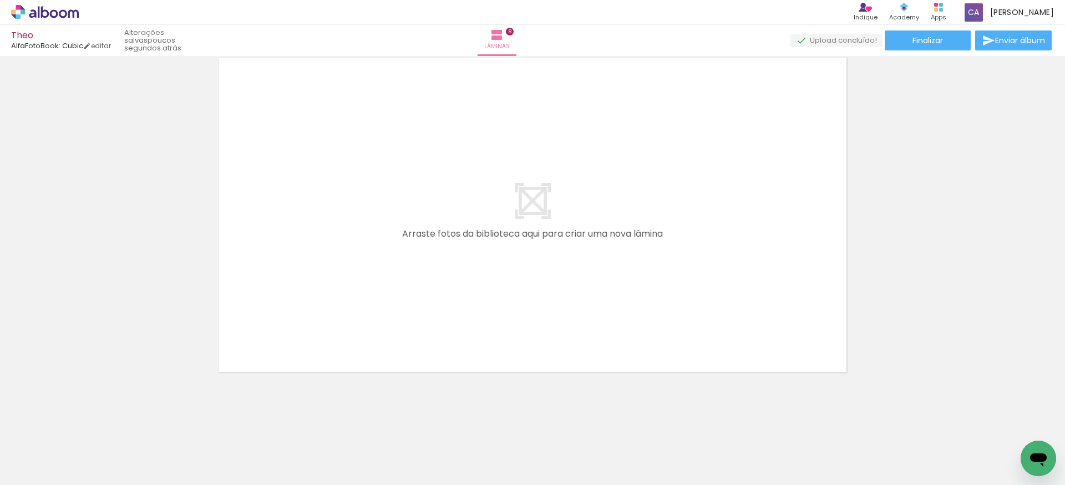
scroll to position [0, 0]
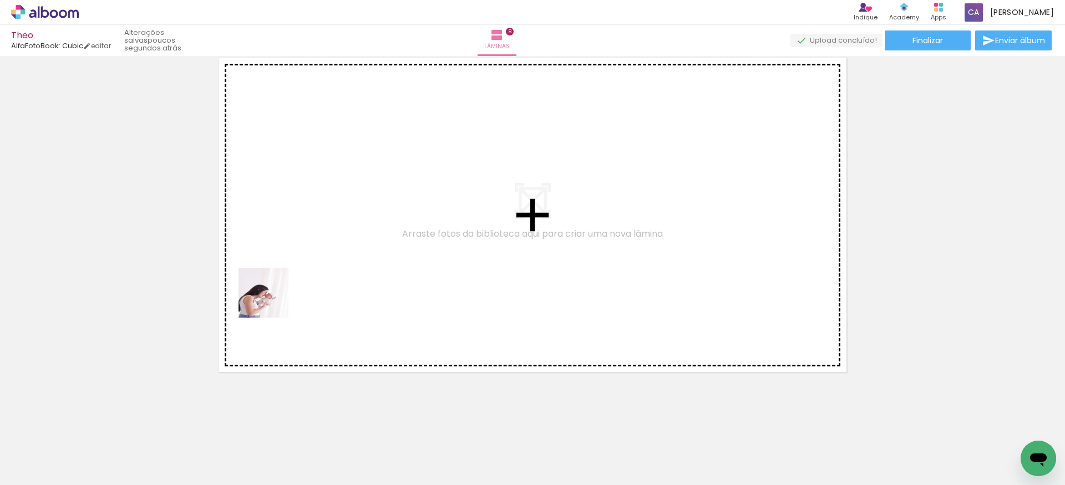
drag, startPoint x: 122, startPoint y: 463, endPoint x: 237, endPoint y: 410, distance: 126.3
click at [283, 284] on quentale-workspace at bounding box center [532, 242] width 1065 height 485
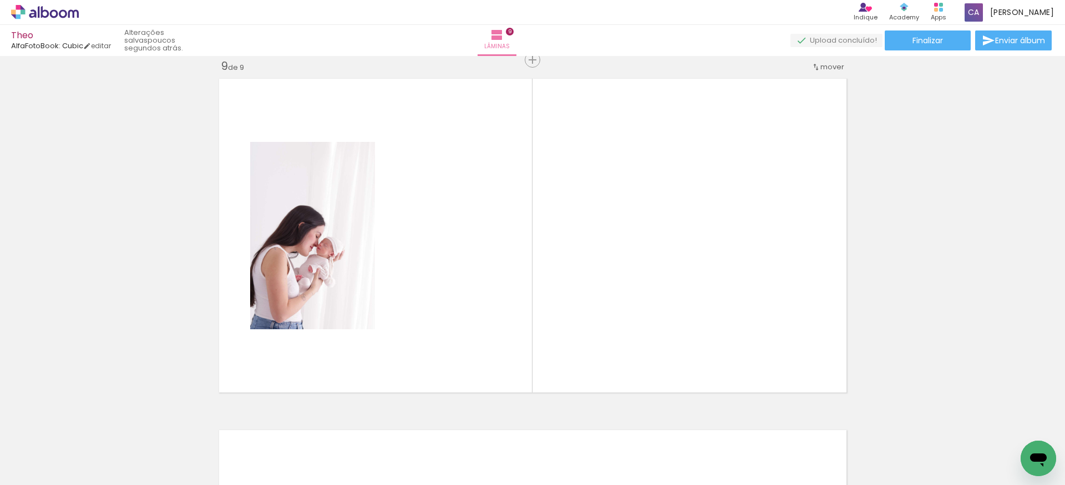
scroll to position [2827, 0]
drag, startPoint x: 187, startPoint y: 450, endPoint x: 316, endPoint y: 407, distance: 135.7
click at [349, 293] on quentale-workspace at bounding box center [532, 242] width 1065 height 485
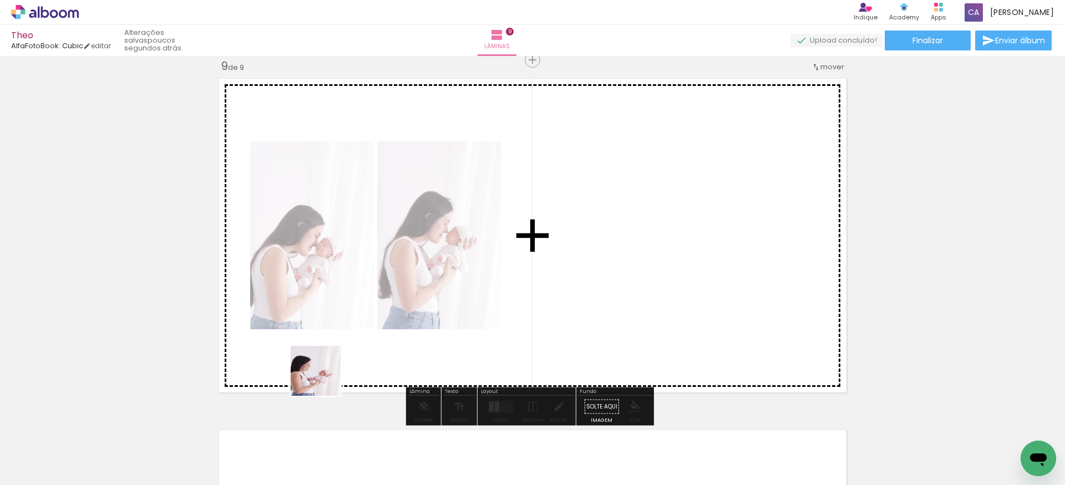
drag, startPoint x: 245, startPoint y: 455, endPoint x: 397, endPoint y: 290, distance: 224.5
click at [399, 292] on quentale-workspace at bounding box center [532, 242] width 1065 height 485
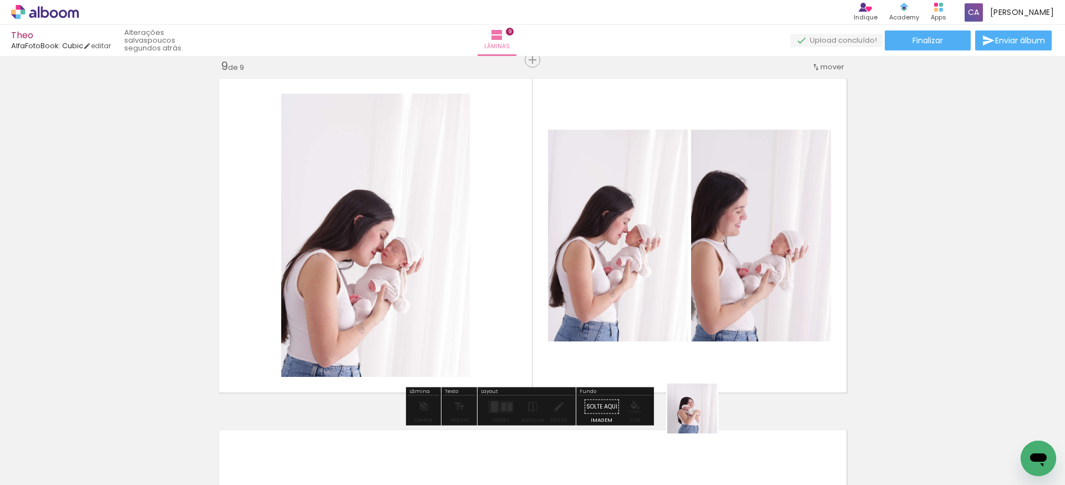
drag, startPoint x: 730, startPoint y: 459, endPoint x: 630, endPoint y: 412, distance: 110.4
click at [640, 312] on quentale-workspace at bounding box center [532, 242] width 1065 height 485
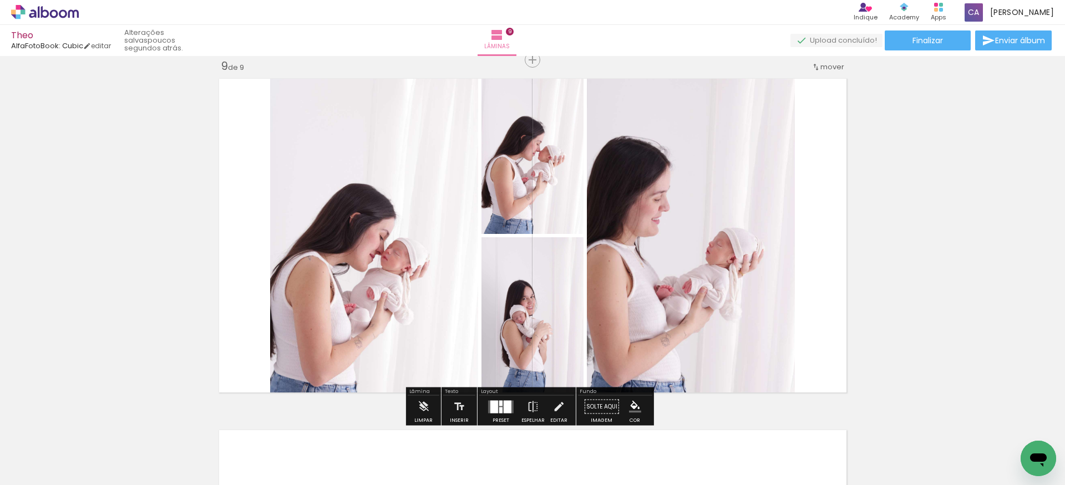
drag, startPoint x: 552, startPoint y: 455, endPoint x: 521, endPoint y: 423, distance: 43.9
click at [582, 294] on quentale-workspace at bounding box center [532, 242] width 1065 height 485
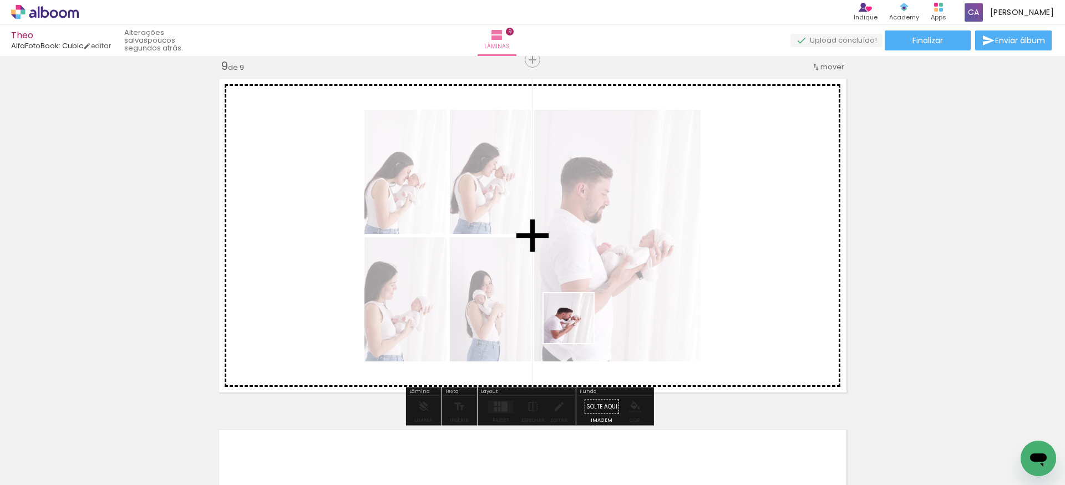
drag, startPoint x: 491, startPoint y: 461, endPoint x: 588, endPoint y: 302, distance: 186.9
click at [588, 303] on quentale-workspace at bounding box center [532, 242] width 1065 height 485
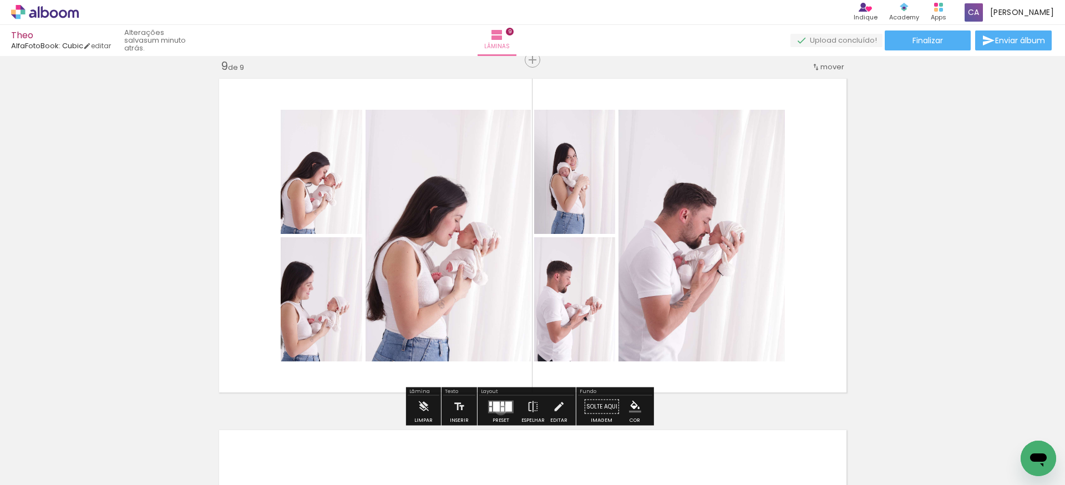
click at [501, 409] on div at bounding box center [502, 409] width 3 height 4
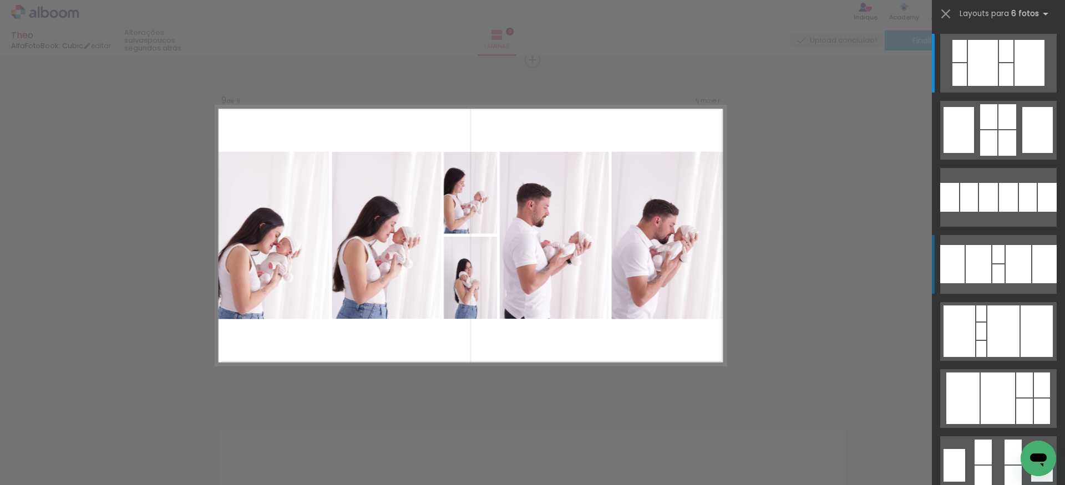
click at [987, 275] on quentale-layouter at bounding box center [998, 264] width 116 height 59
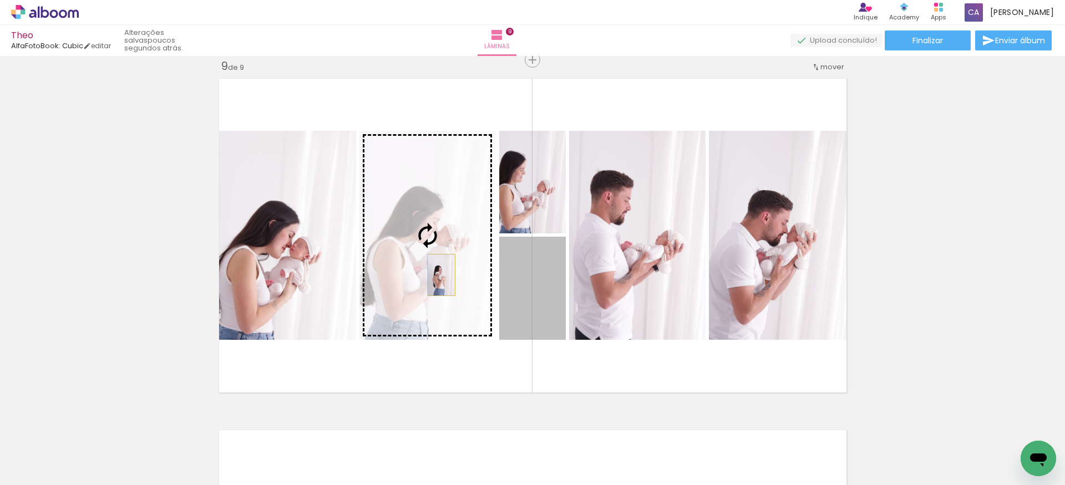
drag, startPoint x: 519, startPoint y: 298, endPoint x: 437, endPoint y: 275, distance: 85.2
click at [0, 0] on slot at bounding box center [0, 0] width 0 height 0
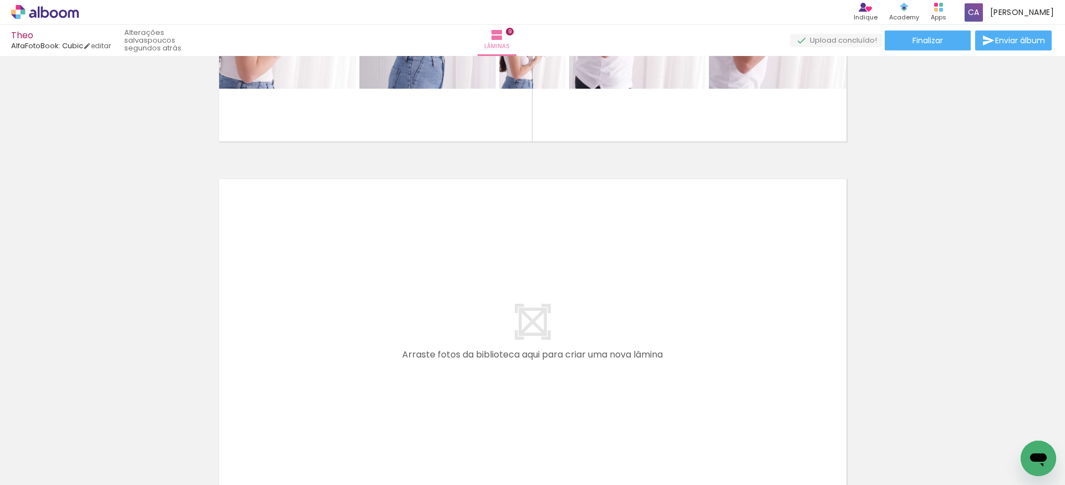
scroll to position [3199, 0]
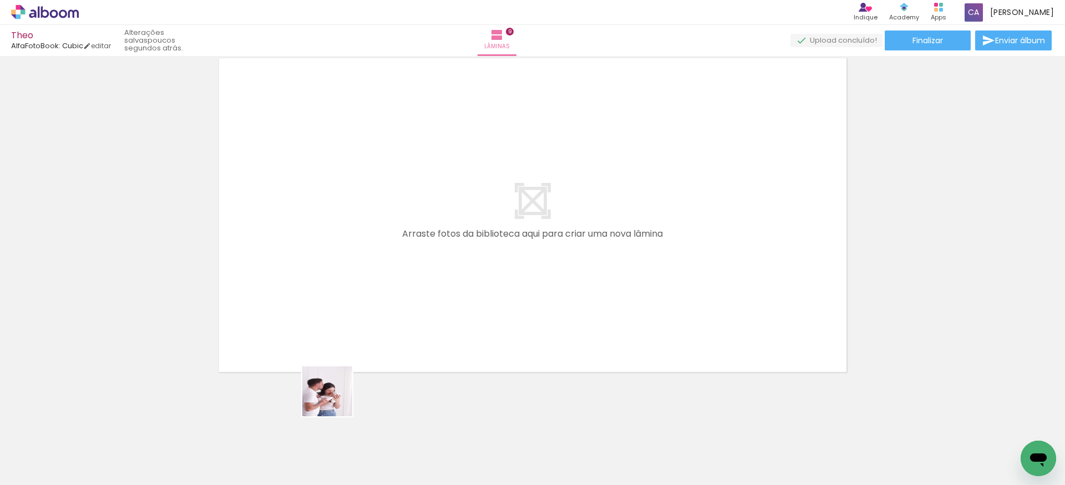
drag, startPoint x: 303, startPoint y: 459, endPoint x: 382, endPoint y: 449, distance: 78.8
click at [357, 270] on quentale-workspace at bounding box center [532, 242] width 1065 height 485
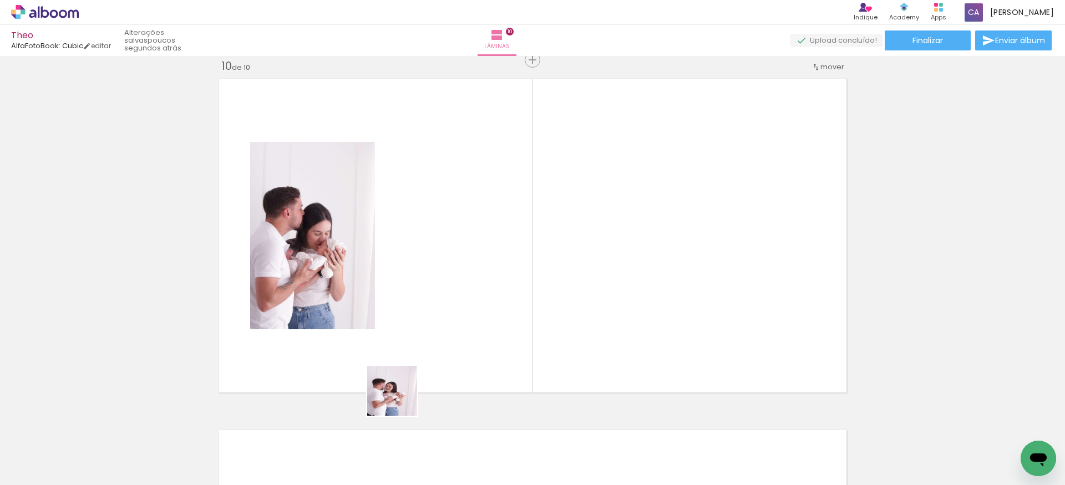
scroll to position [3179, 0]
drag, startPoint x: 370, startPoint y: 451, endPoint x: 478, endPoint y: 453, distance: 107.6
click at [441, 314] on quentale-workspace at bounding box center [532, 242] width 1065 height 485
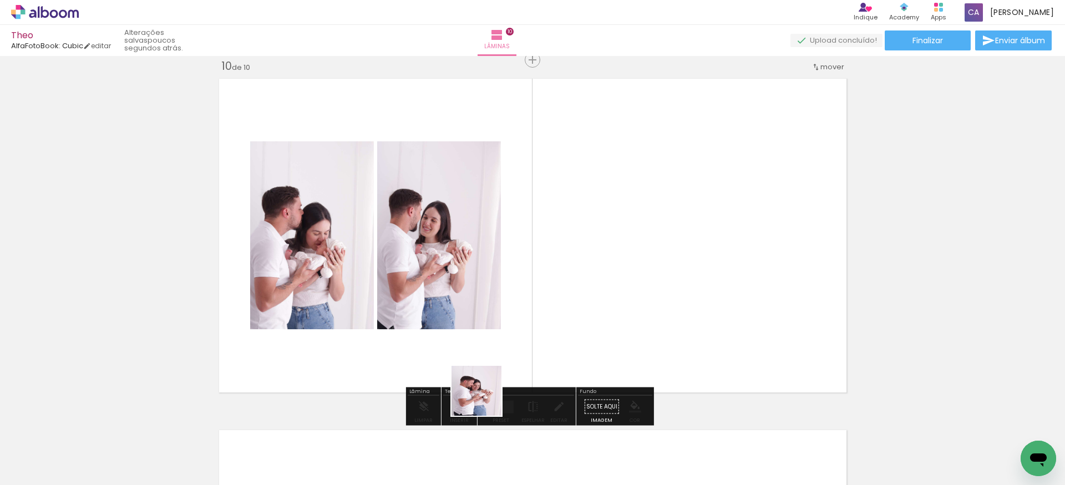
drag, startPoint x: 485, startPoint y: 399, endPoint x: 591, endPoint y: 457, distance: 121.1
click at [557, 268] on quentale-workspace at bounding box center [532, 242] width 1065 height 485
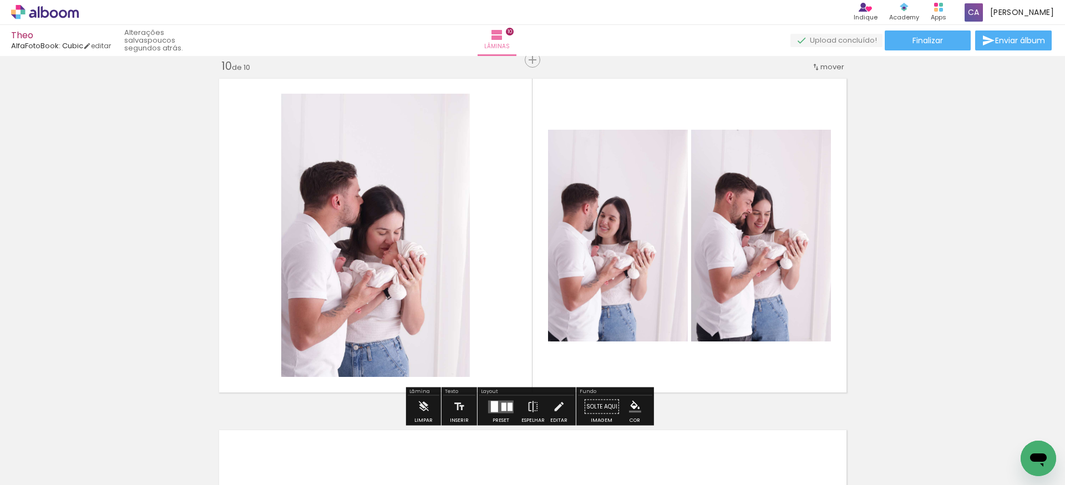
drag, startPoint x: 617, startPoint y: 460, endPoint x: 683, endPoint y: 446, distance: 68.0
click at [603, 328] on quentale-workspace at bounding box center [532, 242] width 1065 height 485
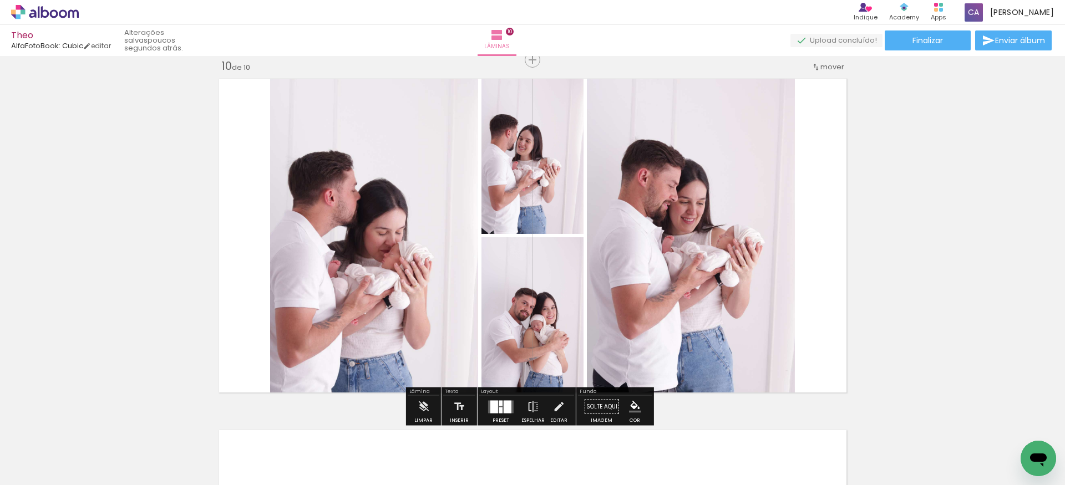
drag, startPoint x: 676, startPoint y: 454, endPoint x: 641, endPoint y: 325, distance: 133.3
click at [645, 326] on quentale-workspace at bounding box center [532, 242] width 1065 height 485
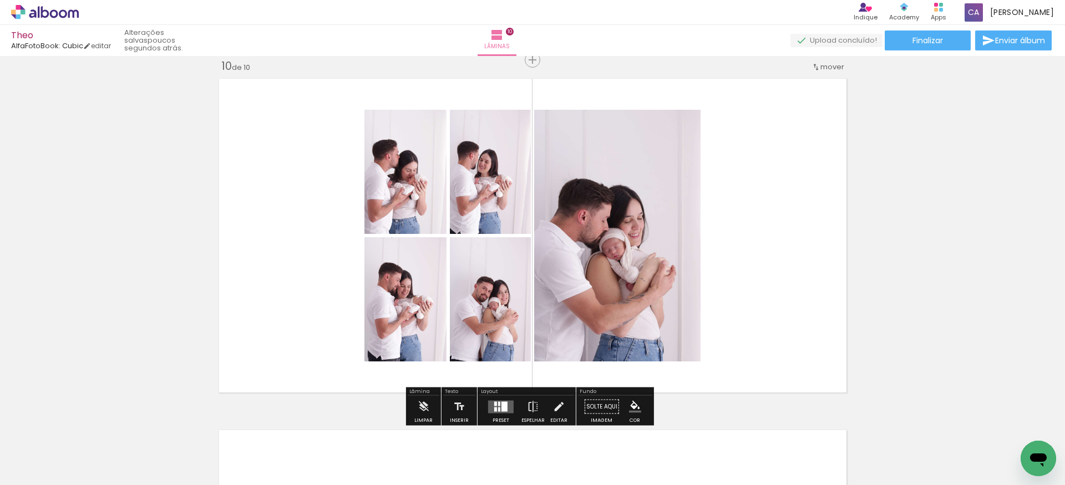
click at [501, 407] on div at bounding box center [504, 407] width 6 height 10
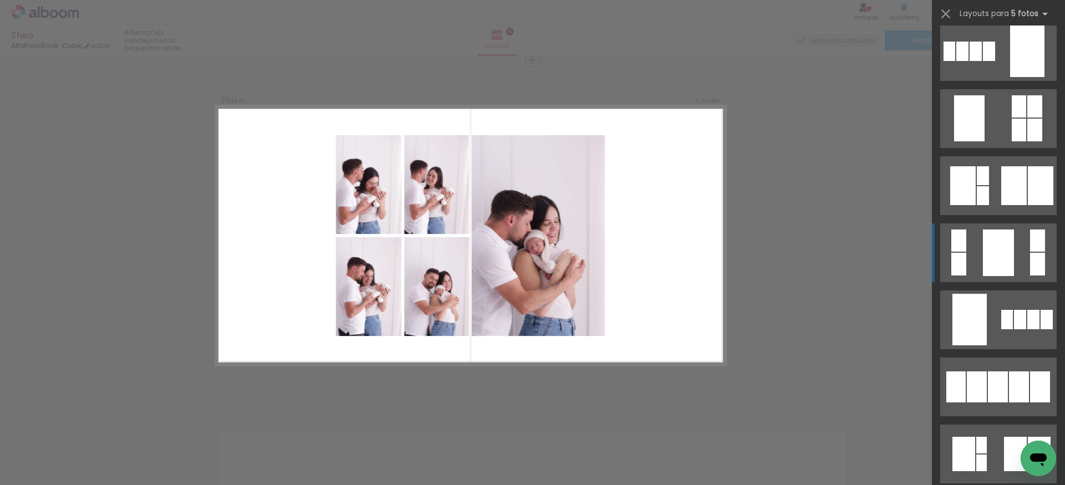
scroll to position [3242, 0]
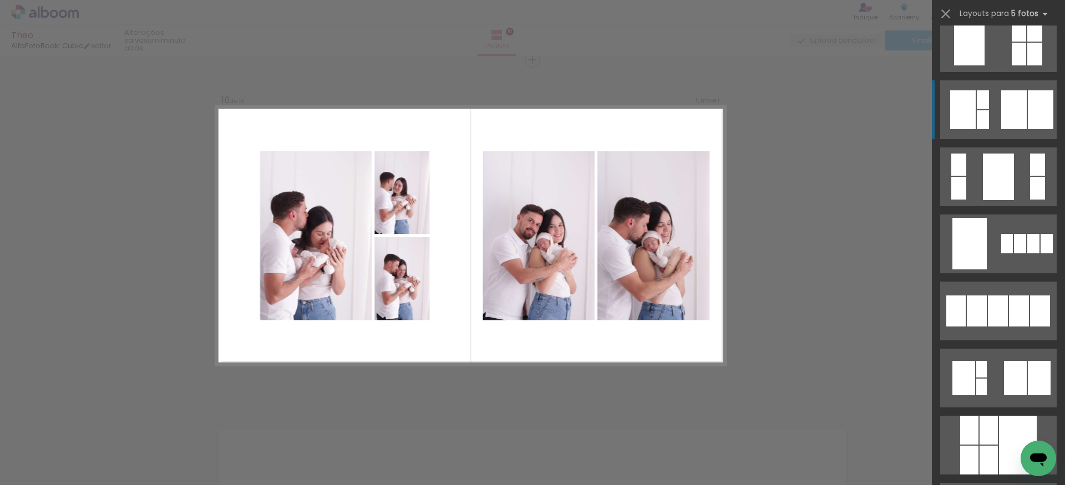
click at [1001, 124] on div at bounding box center [1014, 109] width 26 height 39
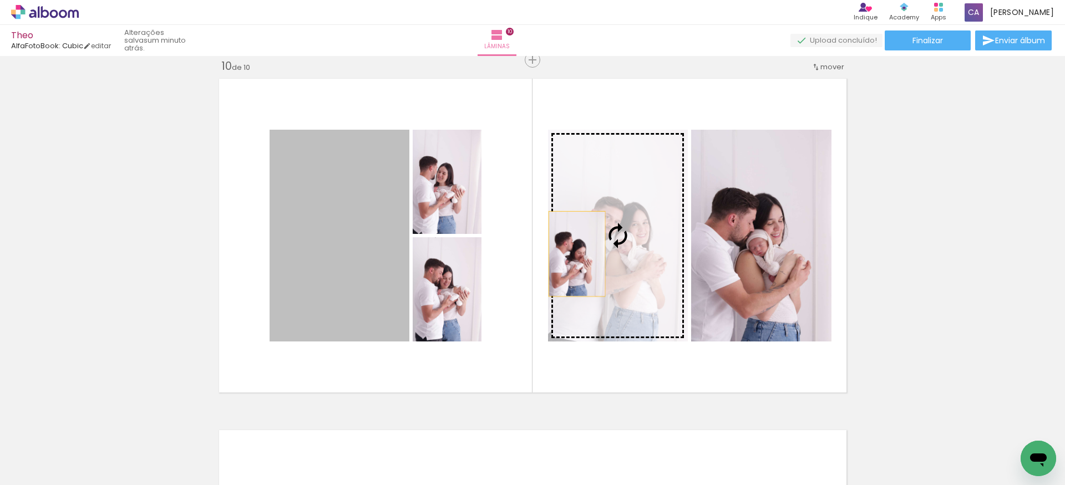
drag, startPoint x: 351, startPoint y: 308, endPoint x: 599, endPoint y: 252, distance: 254.3
click at [0, 0] on slot at bounding box center [0, 0] width 0 height 0
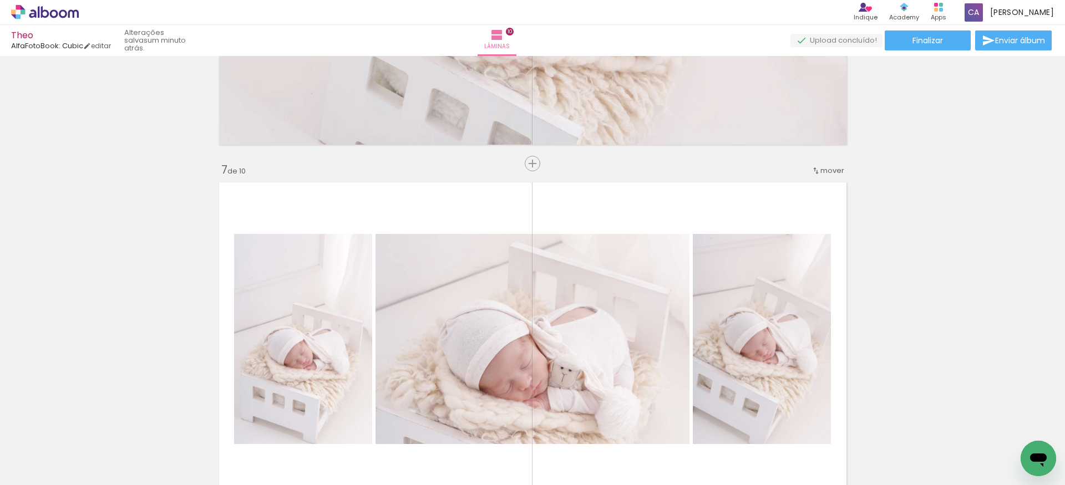
scroll to position [1815, 0]
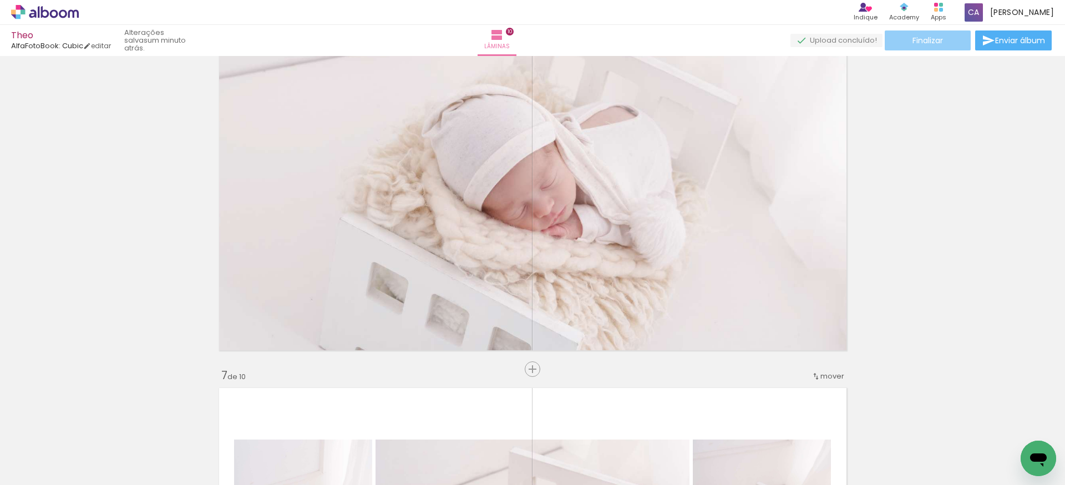
click at [942, 42] on paper-button "Finalizar" at bounding box center [928, 41] width 86 height 20
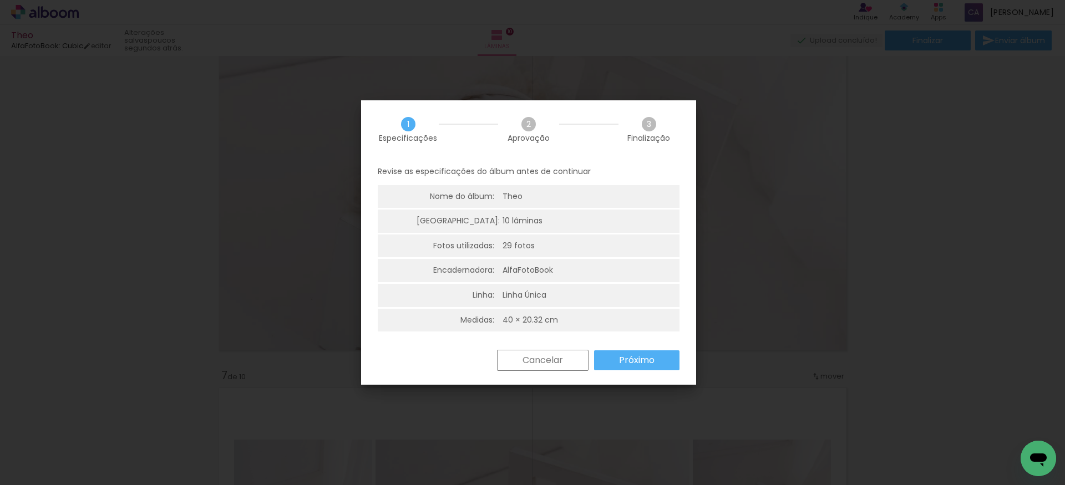
click at [0, 0] on slot "Próximo" at bounding box center [0, 0] width 0 height 0
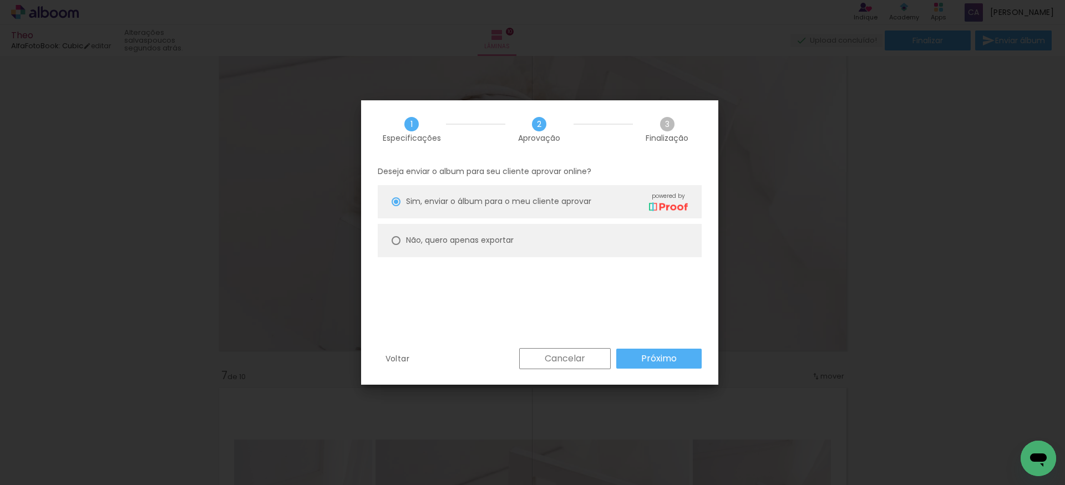
click at [500, 246] on paper-radio-button "Não, quero apenas exportar" at bounding box center [540, 240] width 324 height 33
type paper-radio-button "on"
click at [0, 0] on slot "Próximo" at bounding box center [0, 0] width 0 height 0
type input "Alta, 300 DPI"
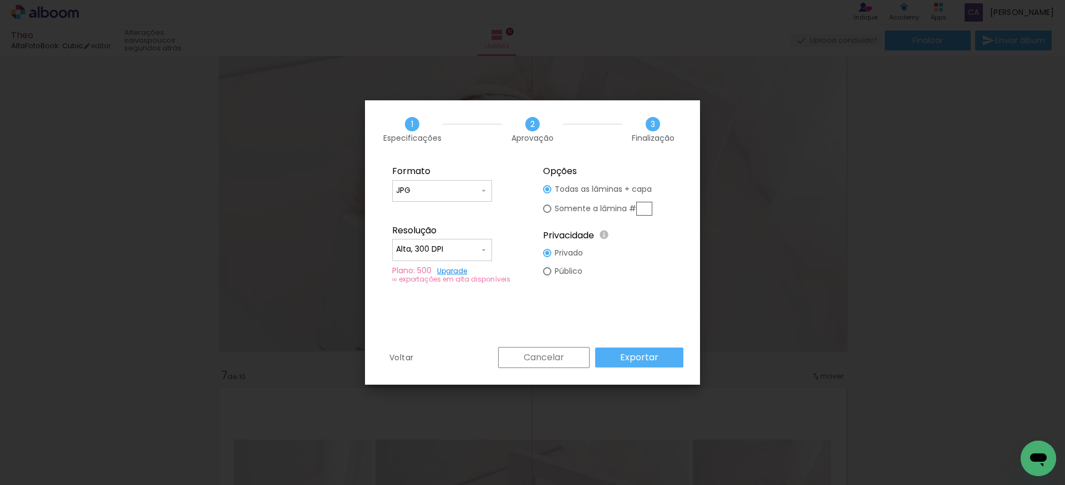
click at [0, 0] on slot "Exportar" at bounding box center [0, 0] width 0 height 0
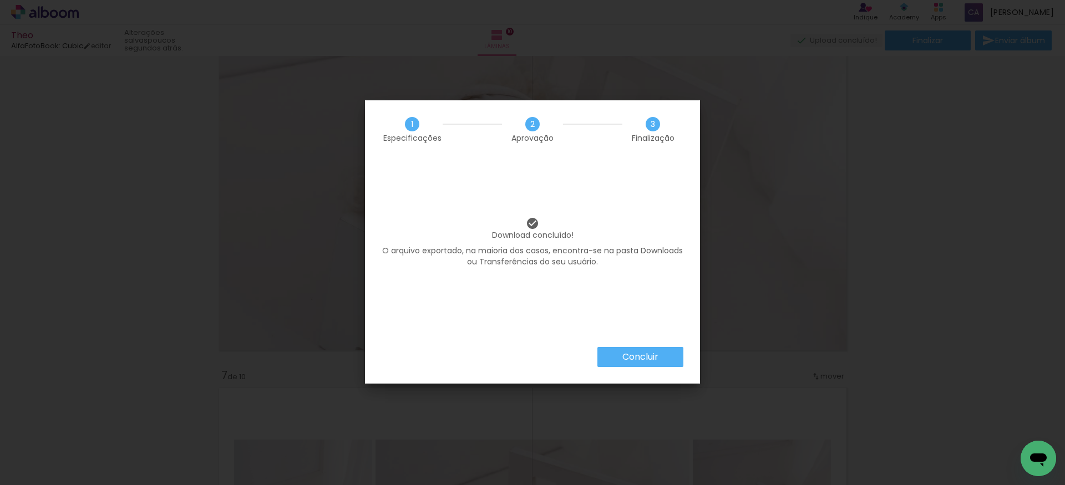
click at [0, 0] on slot "Concluir" at bounding box center [0, 0] width 0 height 0
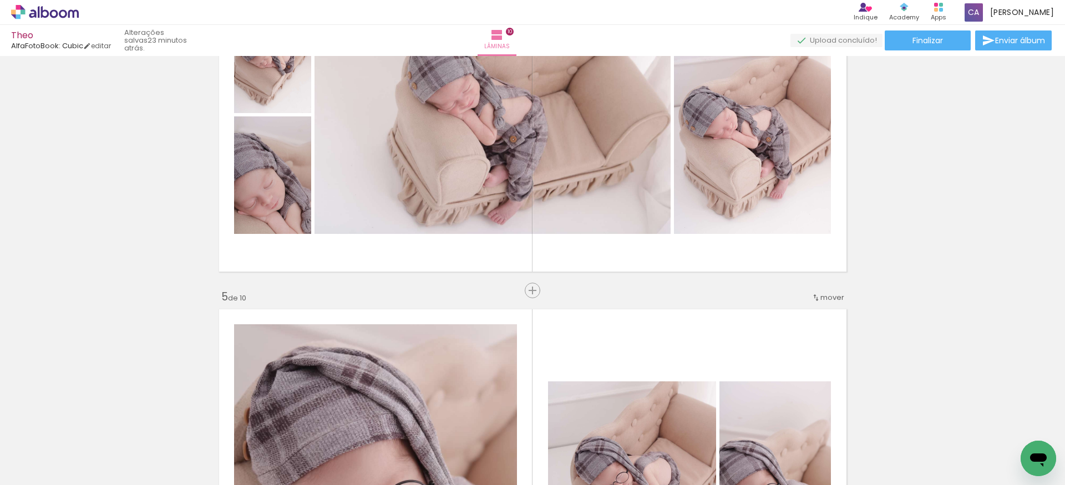
scroll to position [1103, 0]
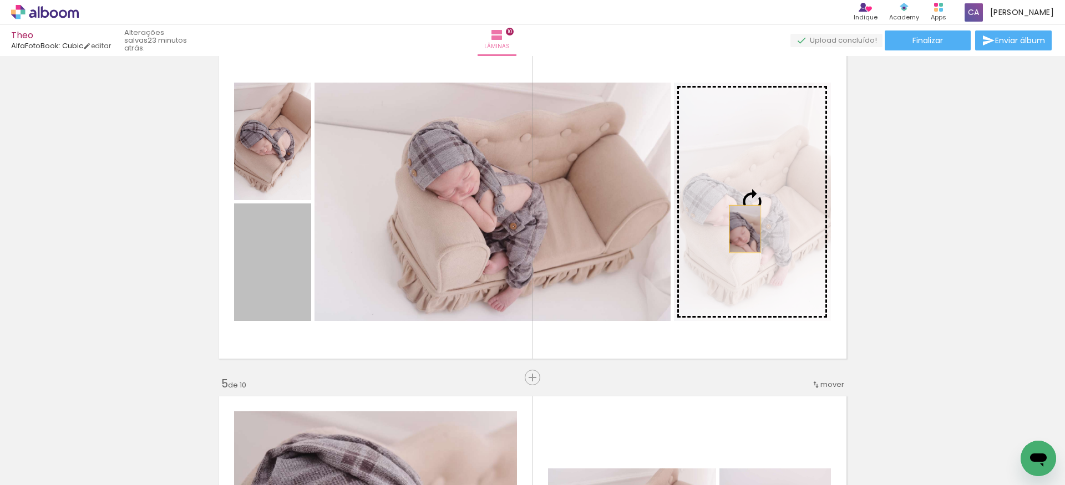
drag, startPoint x: 270, startPoint y: 296, endPoint x: 750, endPoint y: 226, distance: 485.3
click at [0, 0] on slot at bounding box center [0, 0] width 0 height 0
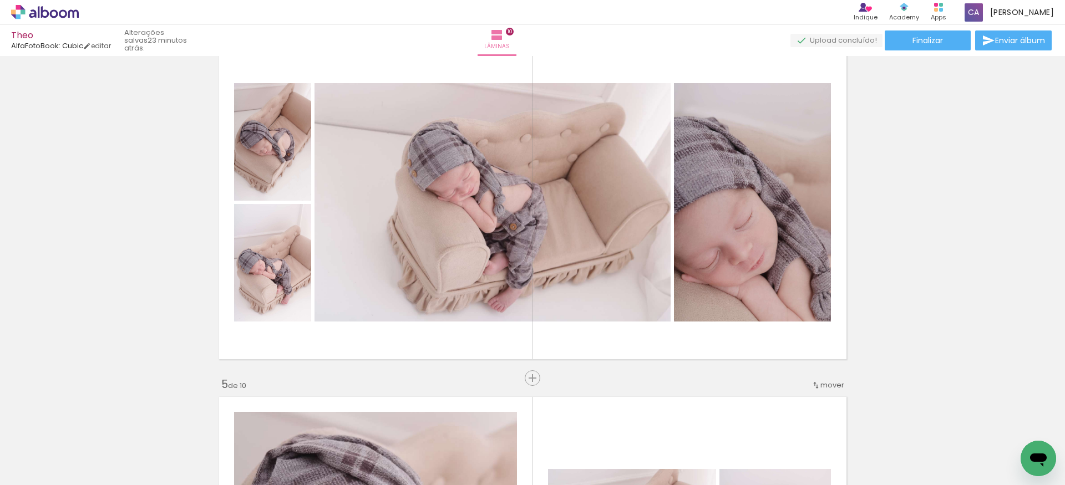
scroll to position [1090, 0]
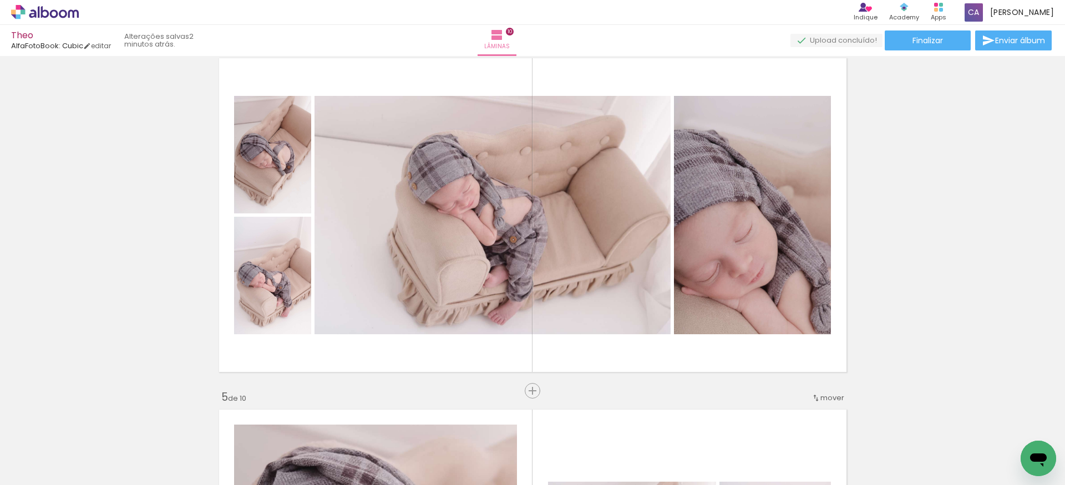
scroll to position [3242, 0]
